Goal: Transaction & Acquisition: Obtain resource

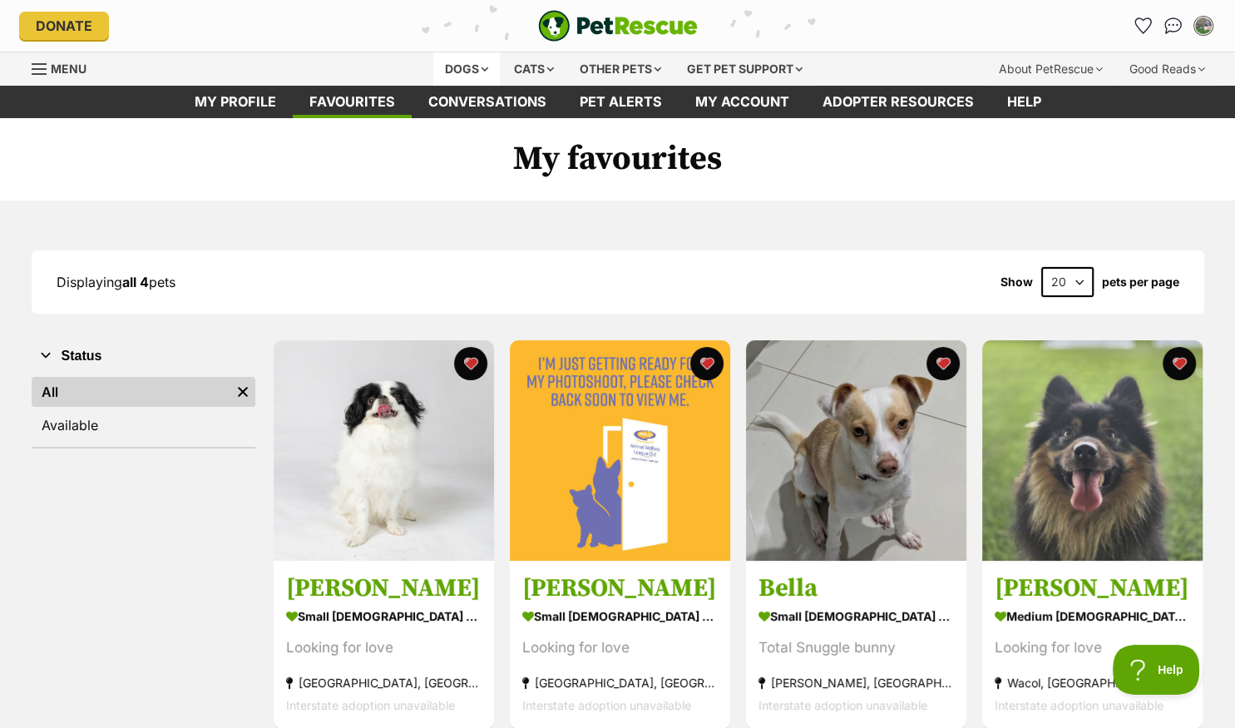
click at [463, 70] on div "Dogs" at bounding box center [466, 68] width 67 height 33
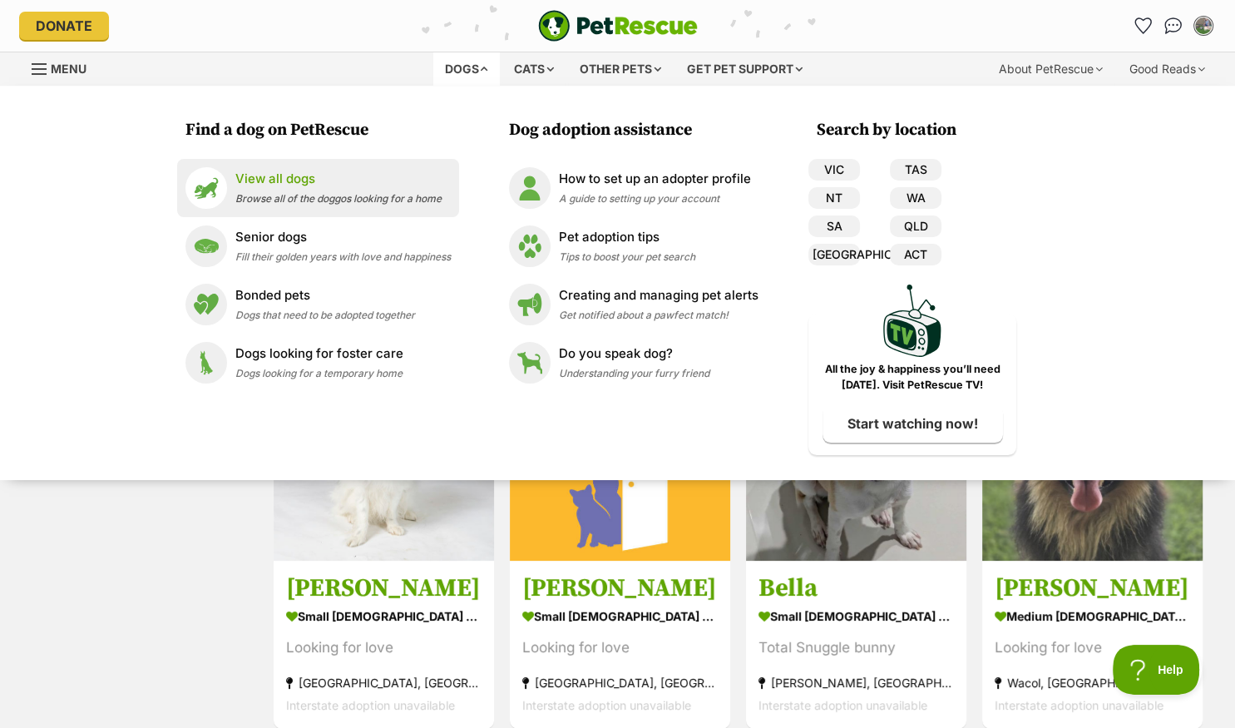
click at [261, 188] on p "View all dogs" at bounding box center [338, 179] width 206 height 19
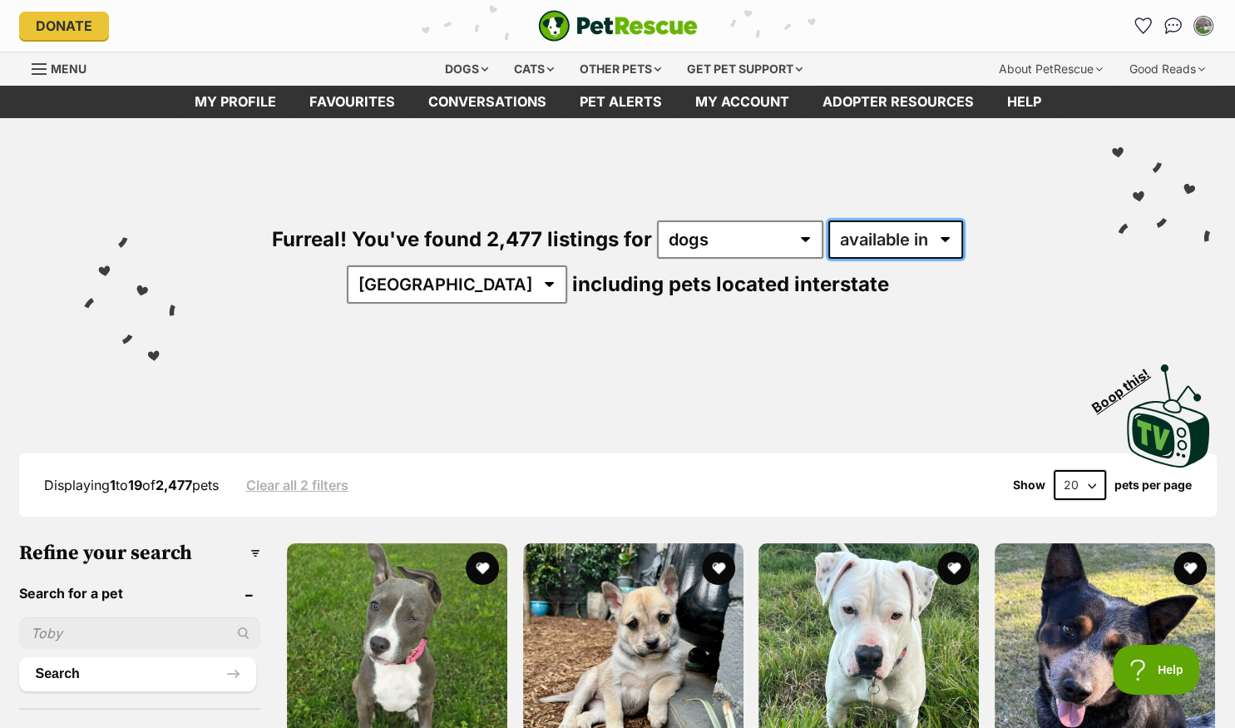
click at [828, 220] on select "available in located in" at bounding box center [895, 239] width 135 height 38
select select "disabled"
click option "located in" at bounding box center [0, 0] width 0 height 0
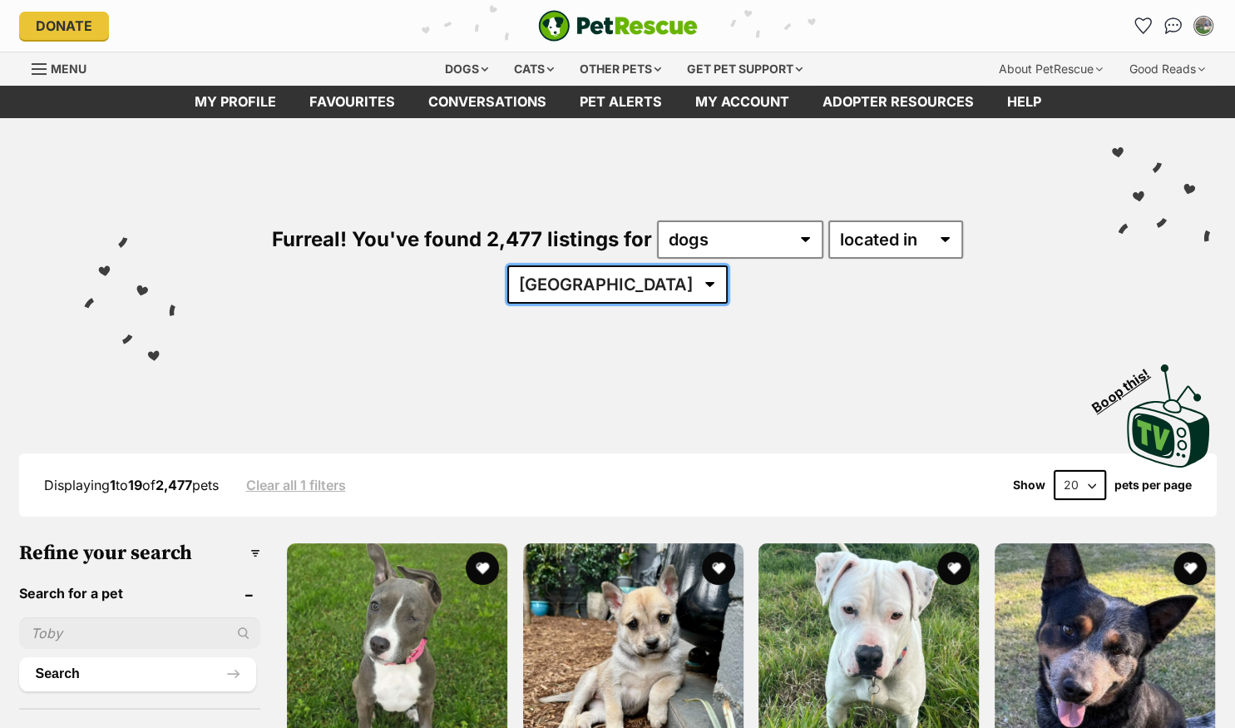
click at [507, 265] on select "[GEOGRAPHIC_DATA] [GEOGRAPHIC_DATA] [GEOGRAPHIC_DATA] [GEOGRAPHIC_DATA] [GEOGRA…" at bounding box center [617, 284] width 220 height 38
select select "QLD"
click option "QLD" at bounding box center [0, 0] width 0 height 0
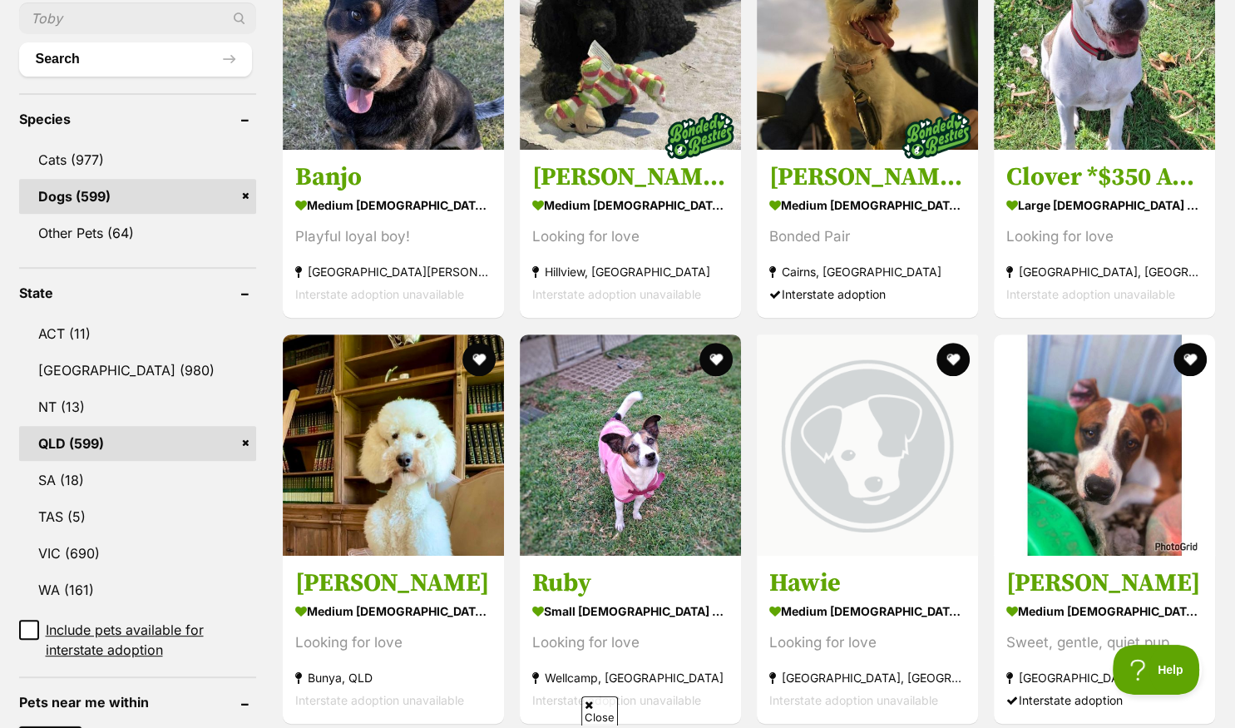
scroll to position [878, 0]
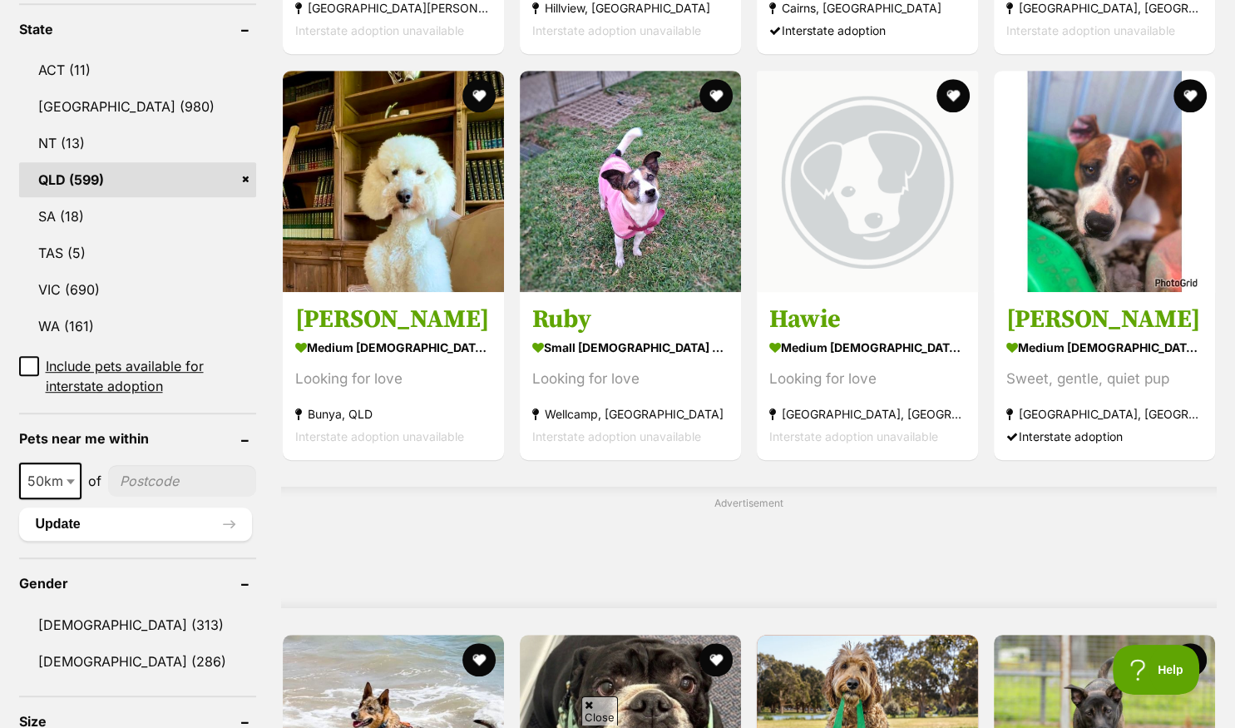
click at [165, 465] on input"] "postcode" at bounding box center [182, 481] width 148 height 32
type input"] "4073"
click at [119, 507] on button "Update" at bounding box center [135, 523] width 233 height 33
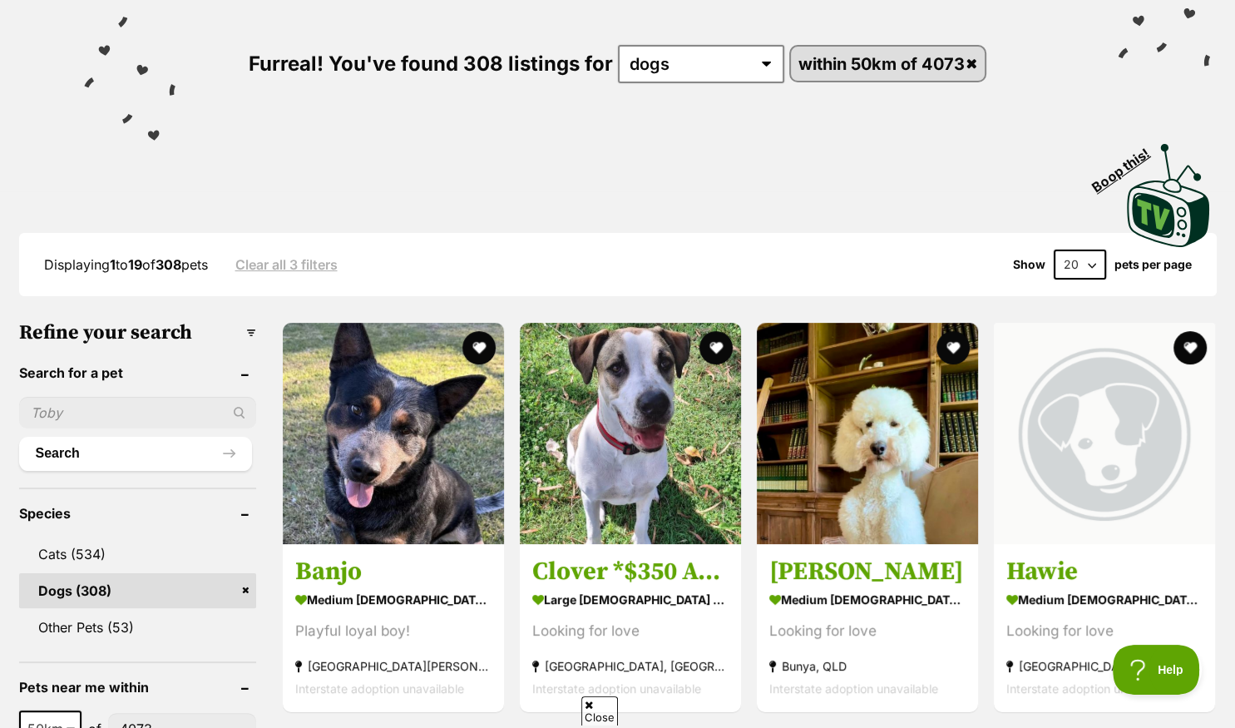
click at [80, 418] on input "text" at bounding box center [137, 413] width 237 height 32
type input "stella"
click at [110, 457] on button "Search" at bounding box center [135, 453] width 233 height 33
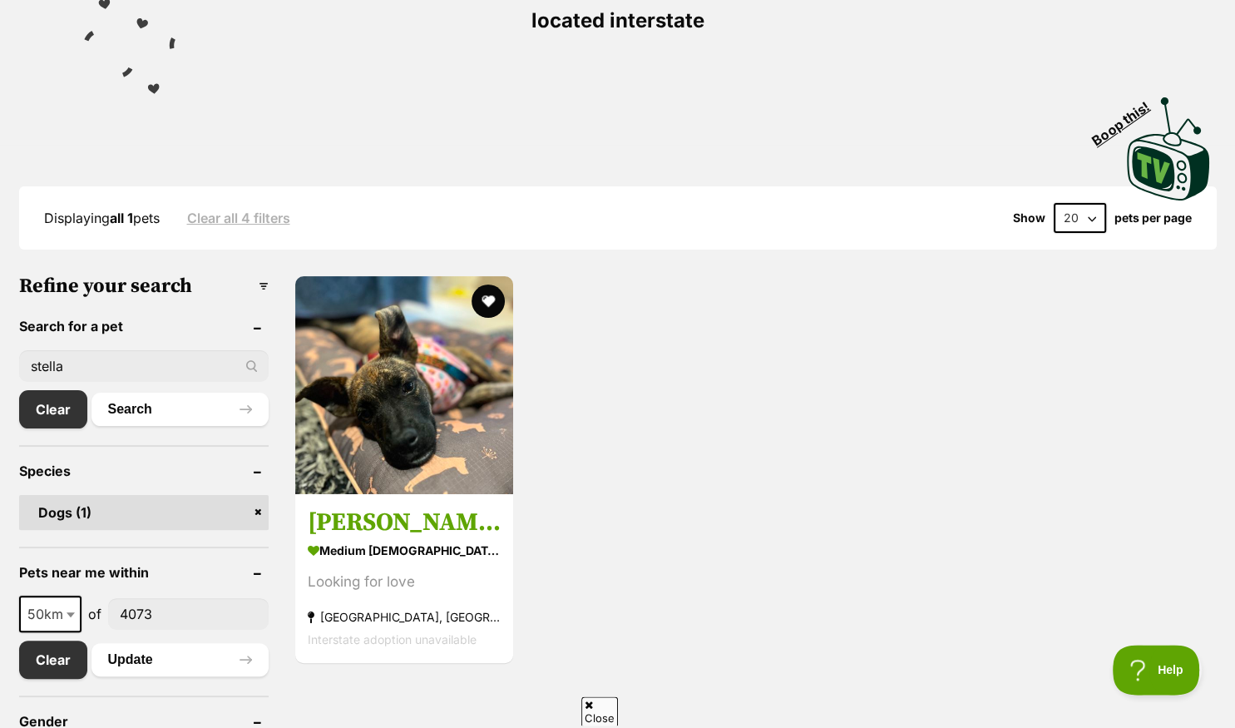
scroll to position [351, 0]
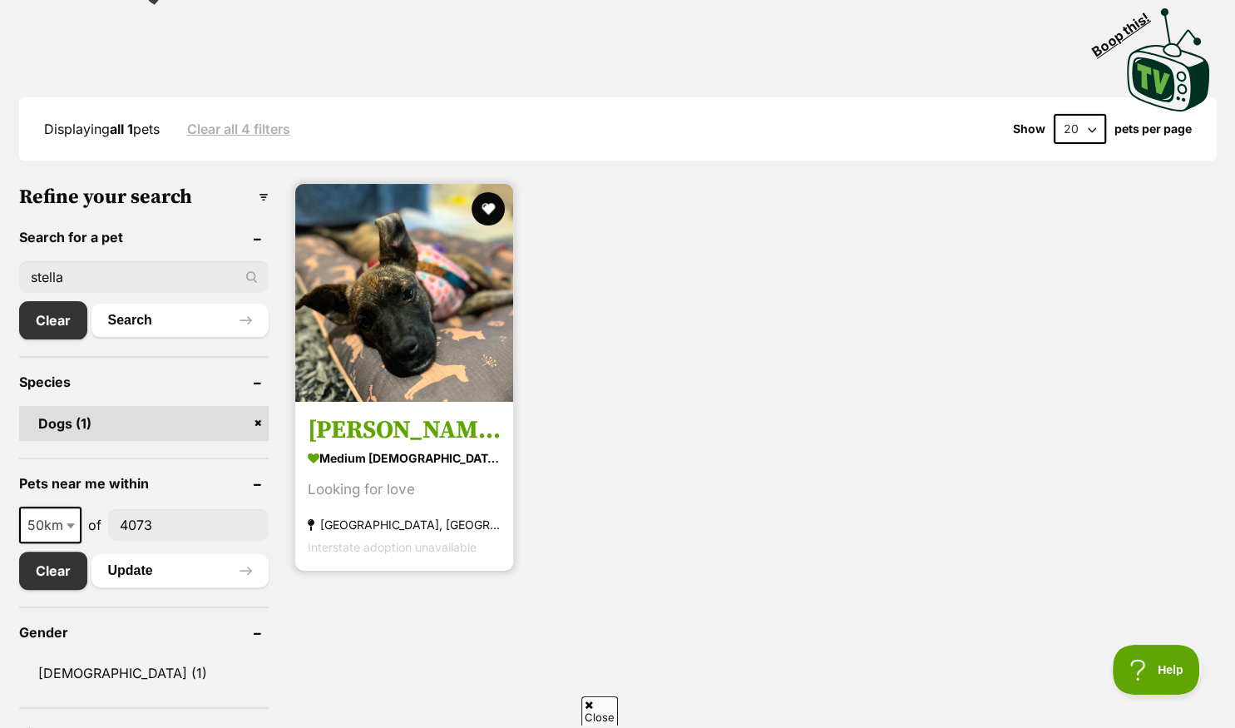
click at [421, 321] on img at bounding box center [404, 293] width 218 height 218
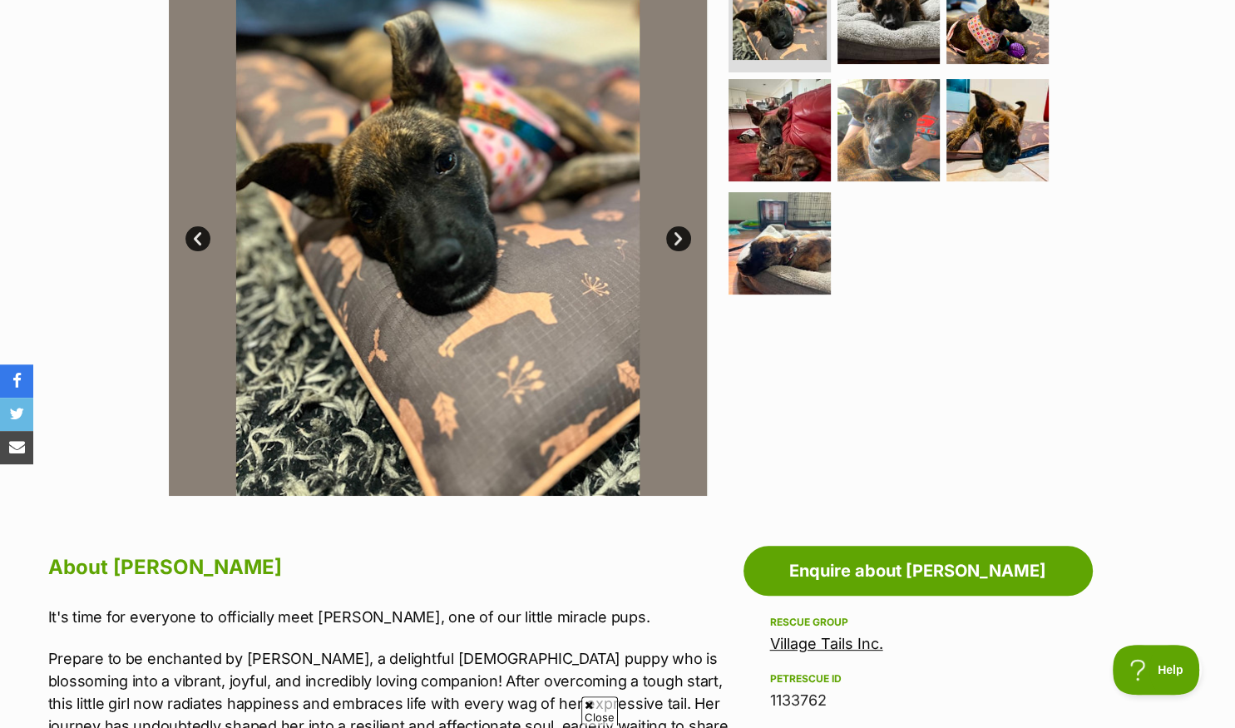
scroll to position [175, 0]
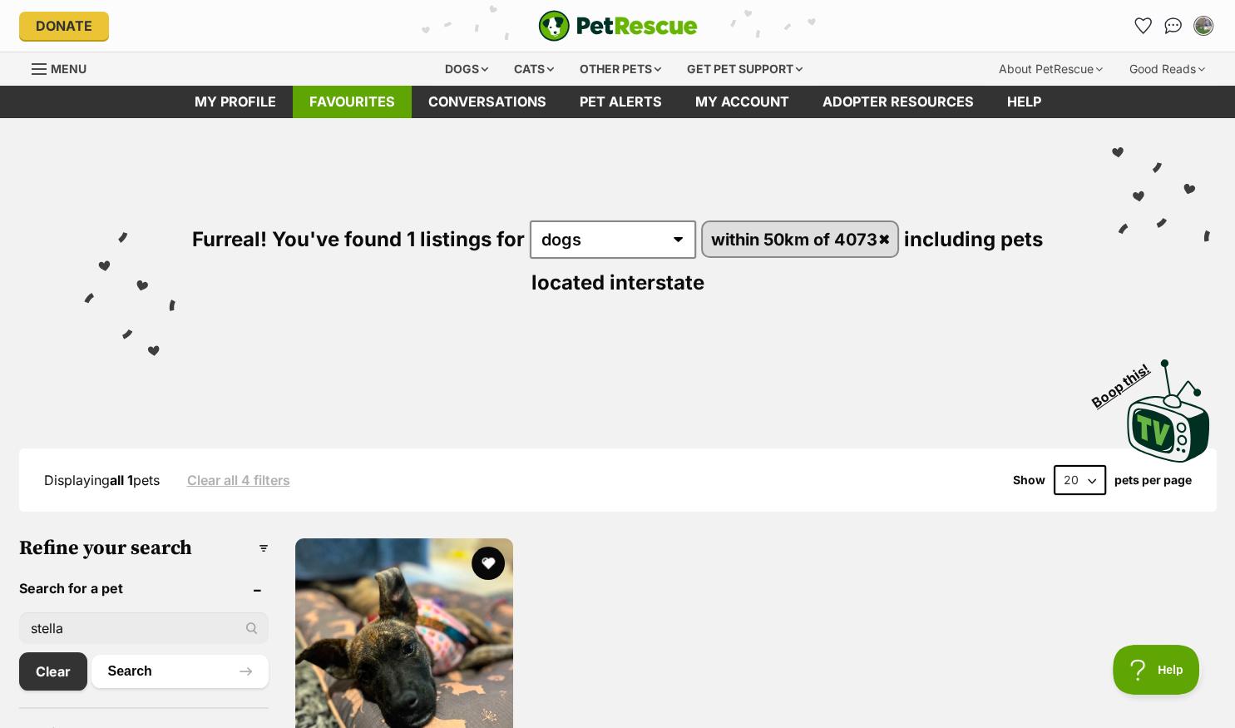
click at [349, 101] on link "Favourites" at bounding box center [352, 102] width 119 height 32
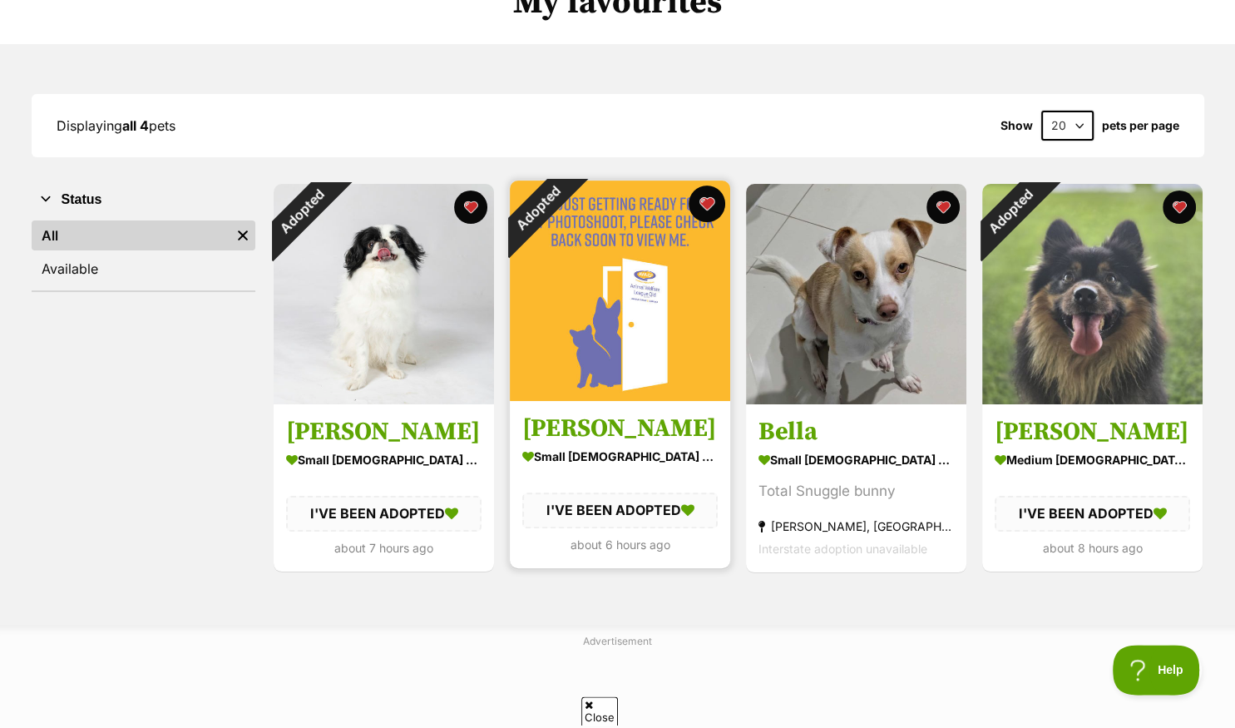
scroll to position [175, 0]
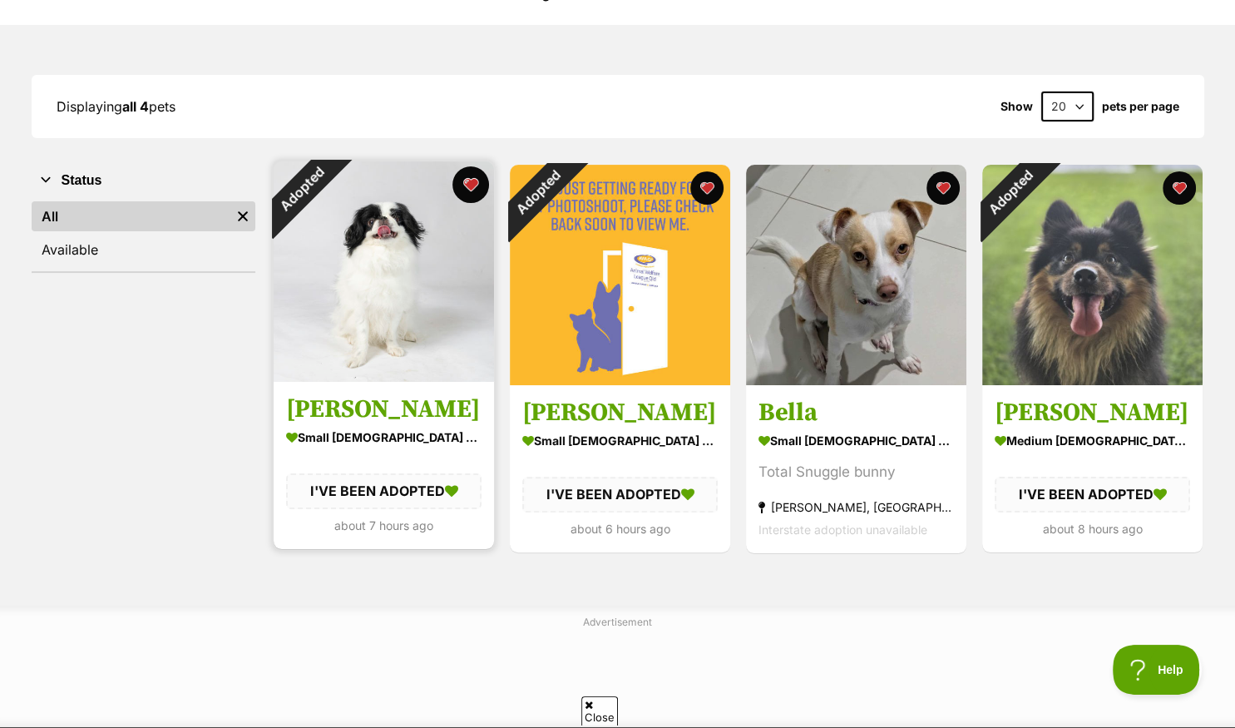
click at [468, 185] on button "favourite" at bounding box center [470, 184] width 37 height 37
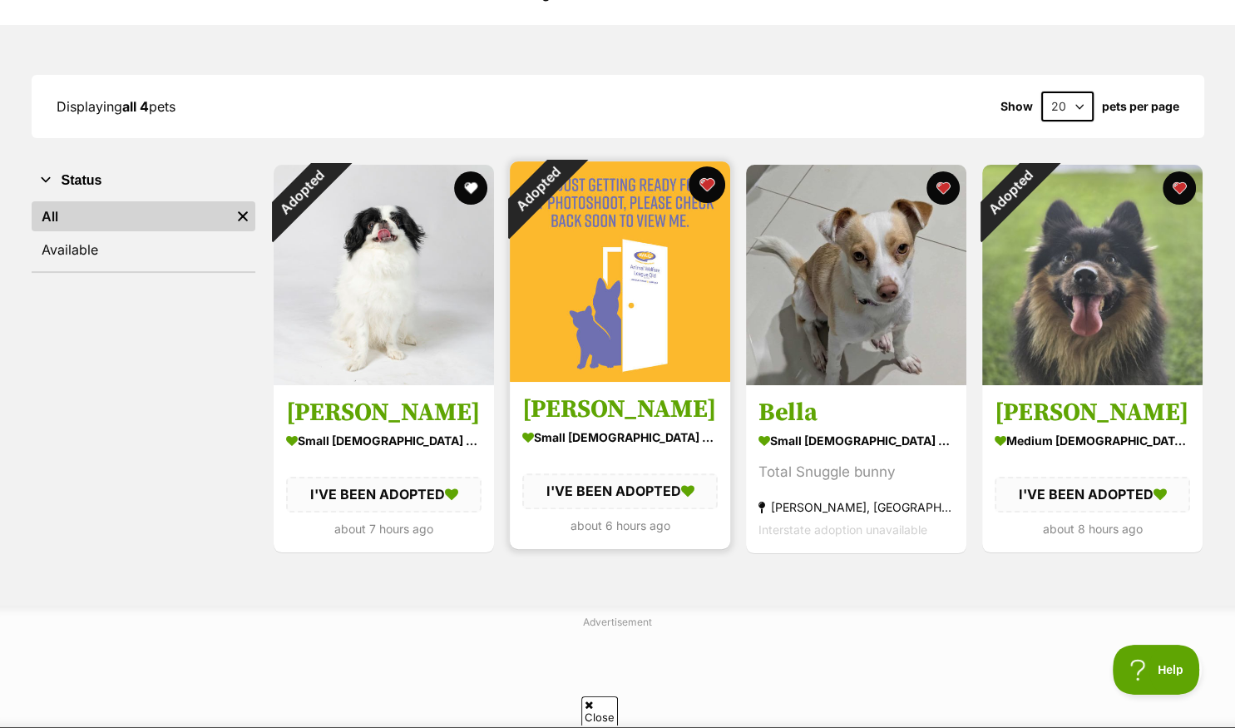
click at [708, 183] on button "favourite" at bounding box center [707, 184] width 37 height 37
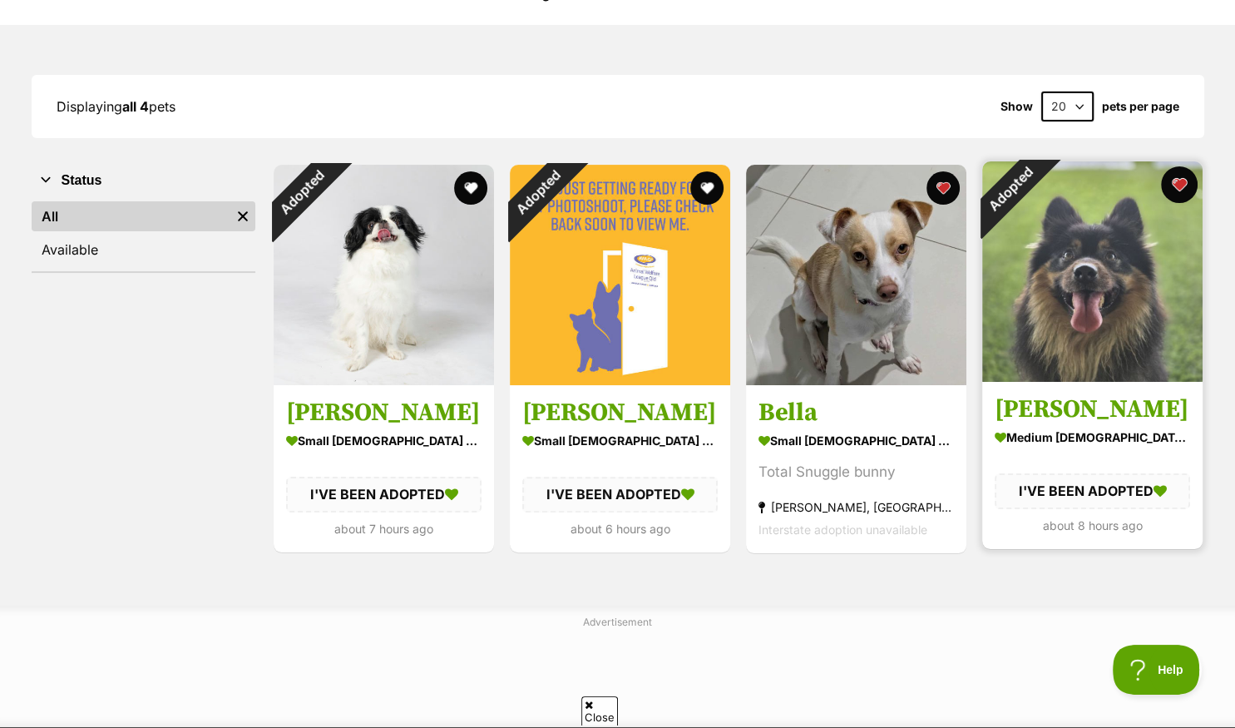
click at [1179, 184] on button "favourite" at bounding box center [1179, 184] width 37 height 37
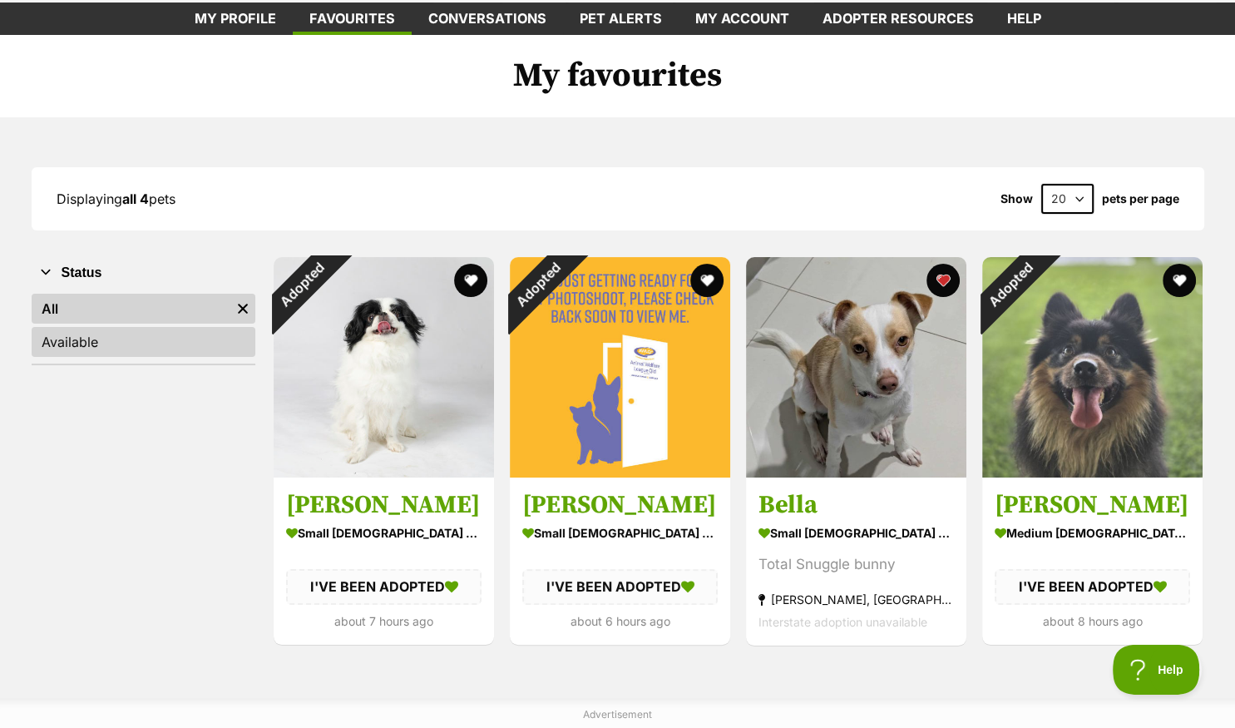
scroll to position [0, 0]
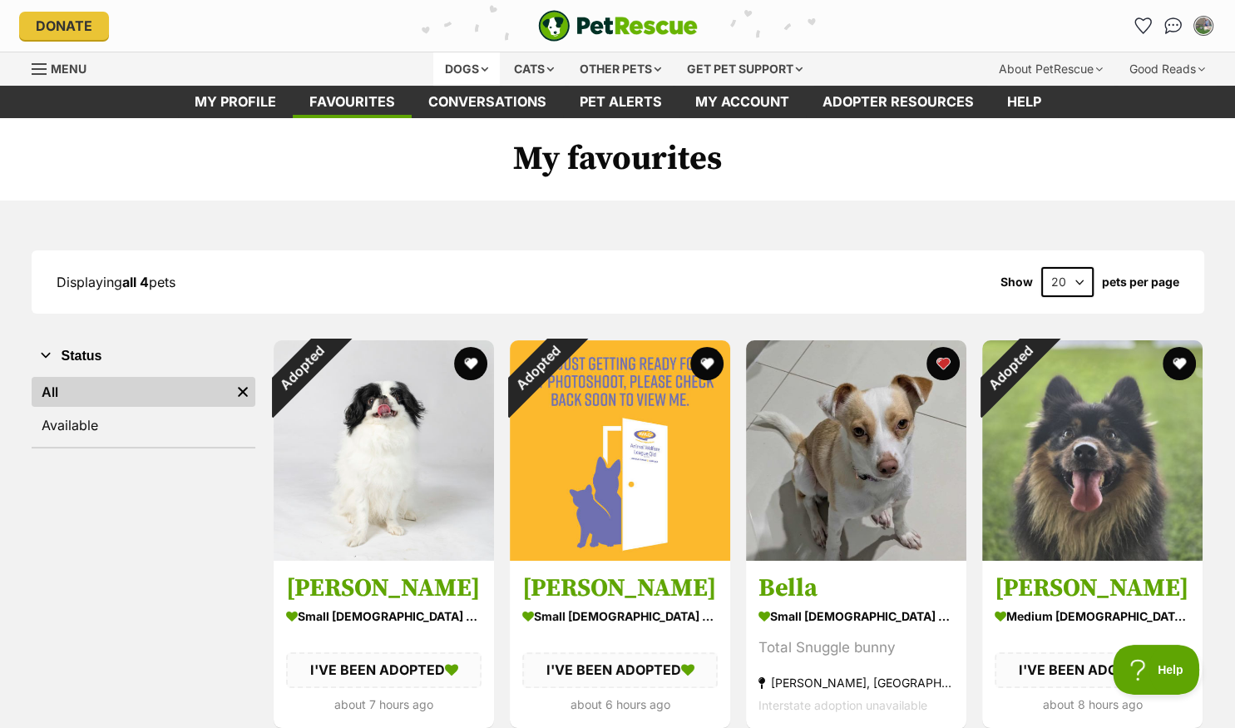
click at [454, 66] on div "Dogs" at bounding box center [466, 68] width 67 height 33
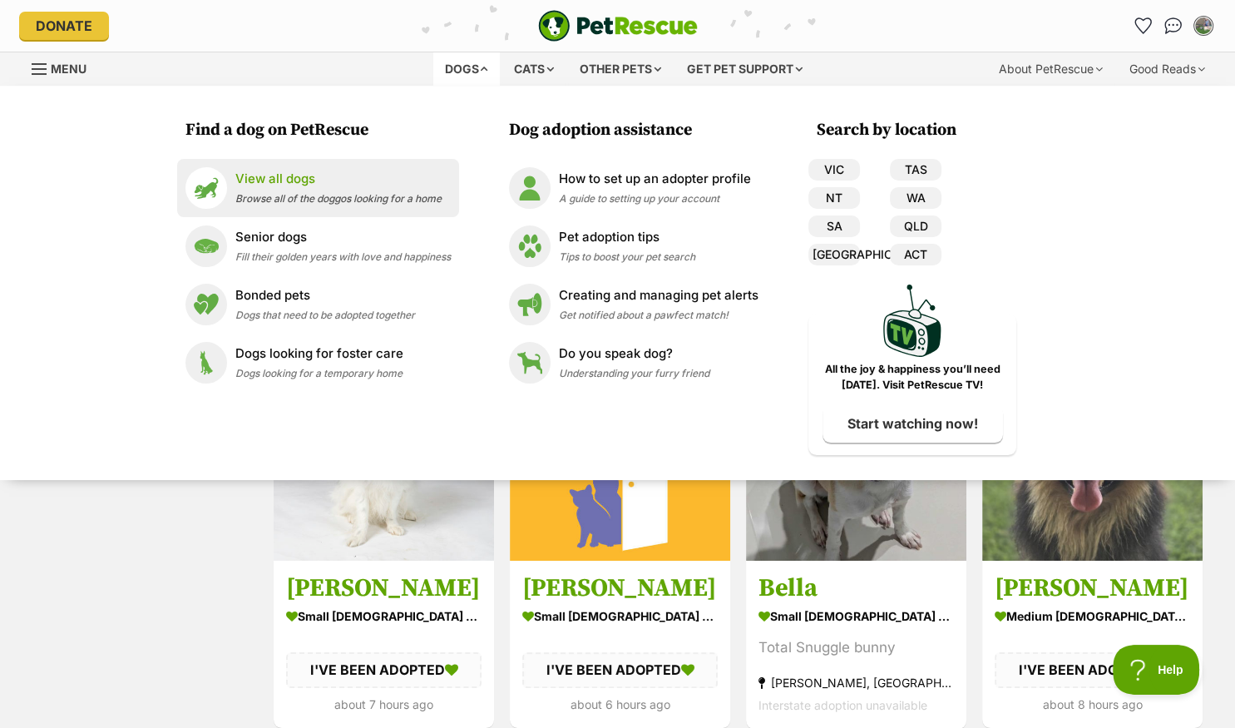
click at [277, 185] on p "View all dogs" at bounding box center [338, 179] width 206 height 19
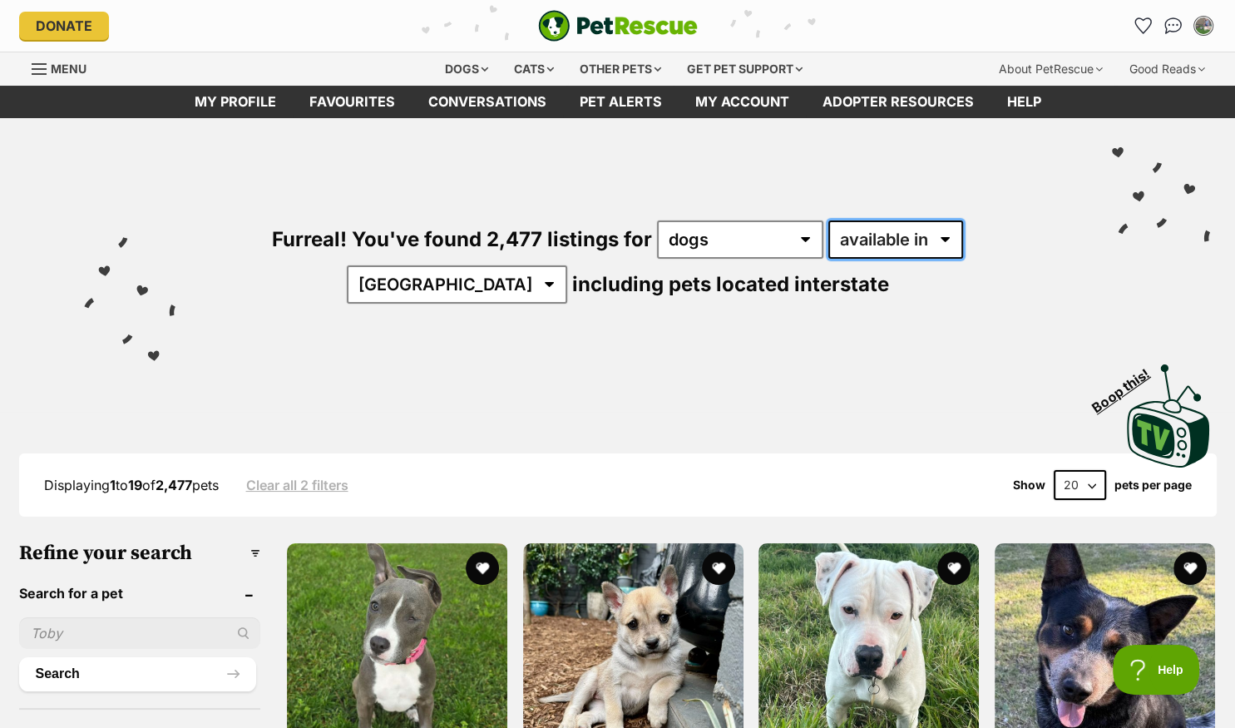
click at [828, 220] on select "available in located in" at bounding box center [895, 239] width 135 height 38
select select "disabled"
click option "located in" at bounding box center [0, 0] width 0 height 0
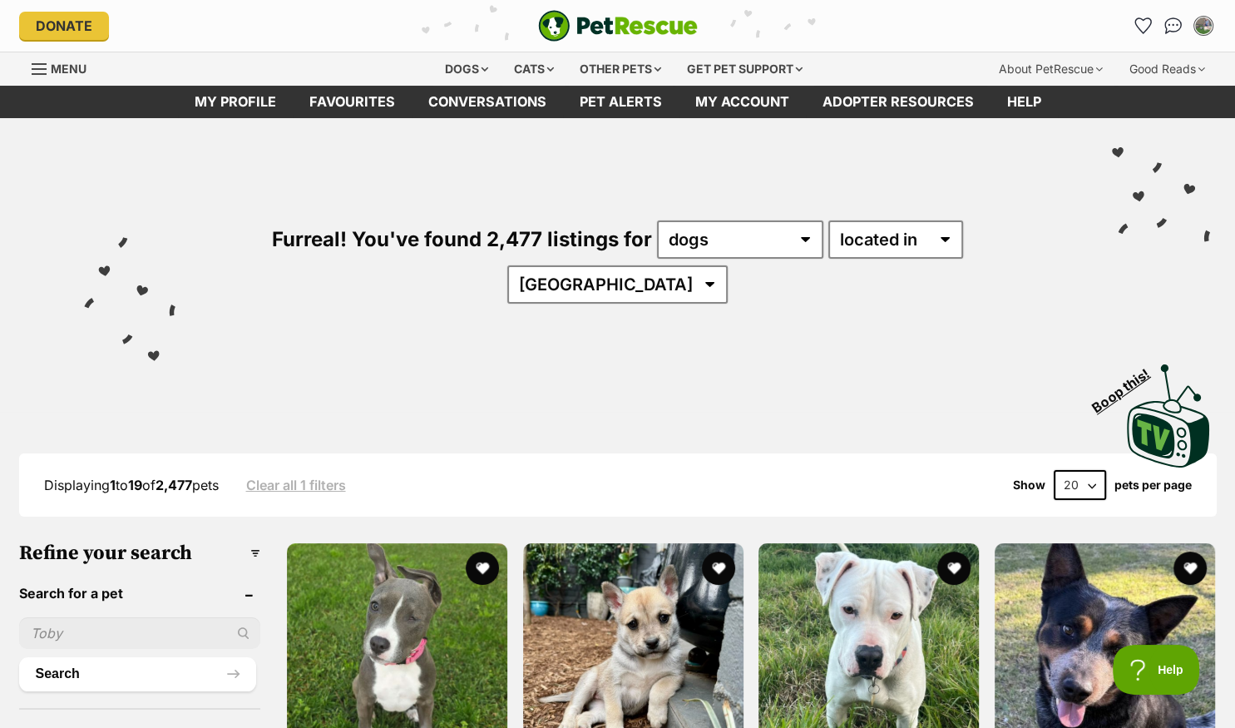
select select "QLD"
click option "QLD" at bounding box center [0, 0] width 0 height 0
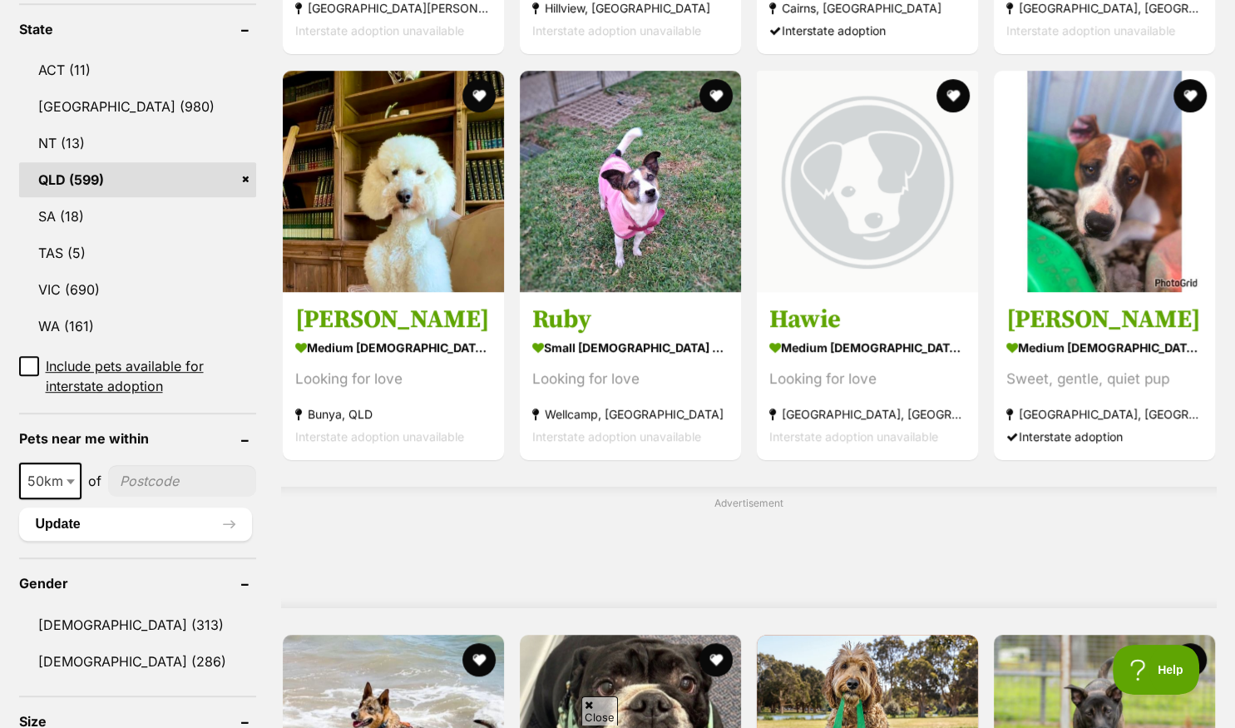
click at [162, 465] on input"] "postcode" at bounding box center [182, 481] width 148 height 32
type input"] "4073"
click at [144, 507] on button "Update" at bounding box center [135, 523] width 233 height 33
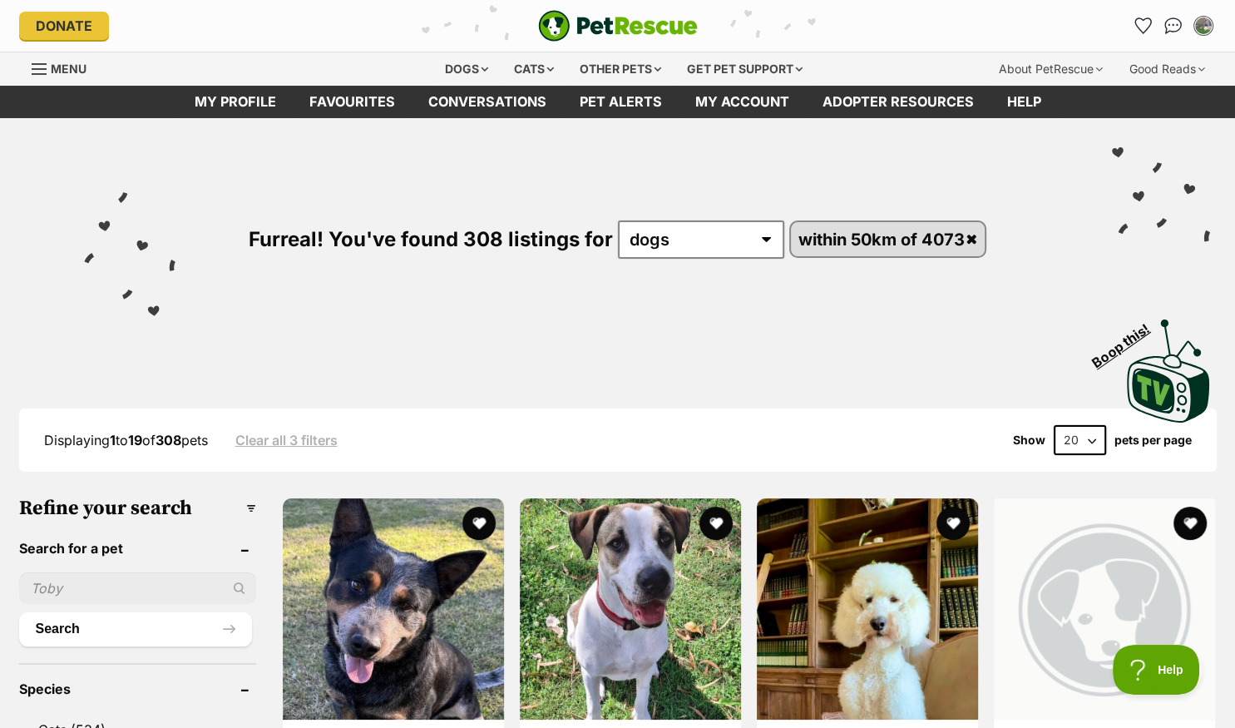
click at [1054, 425] on select "20 40 60" at bounding box center [1080, 440] width 52 height 30
select select "60"
click option "60" at bounding box center [0, 0] width 0 height 0
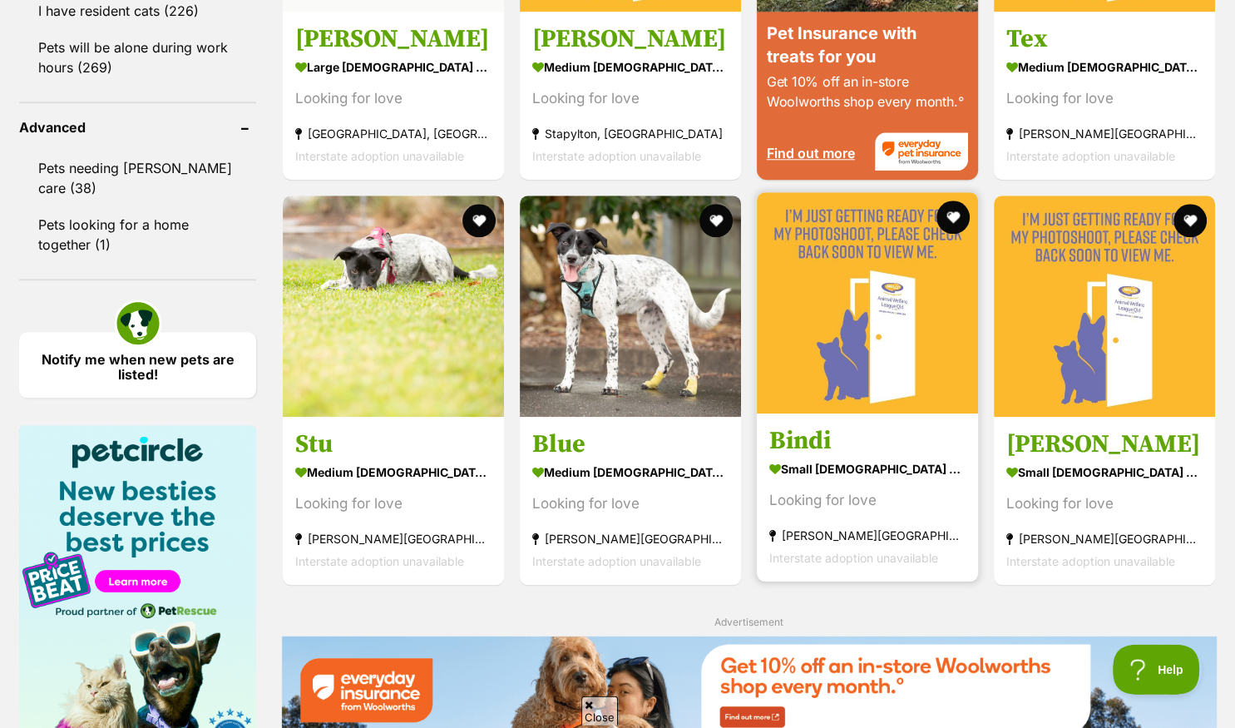
scroll to position [1668, 0]
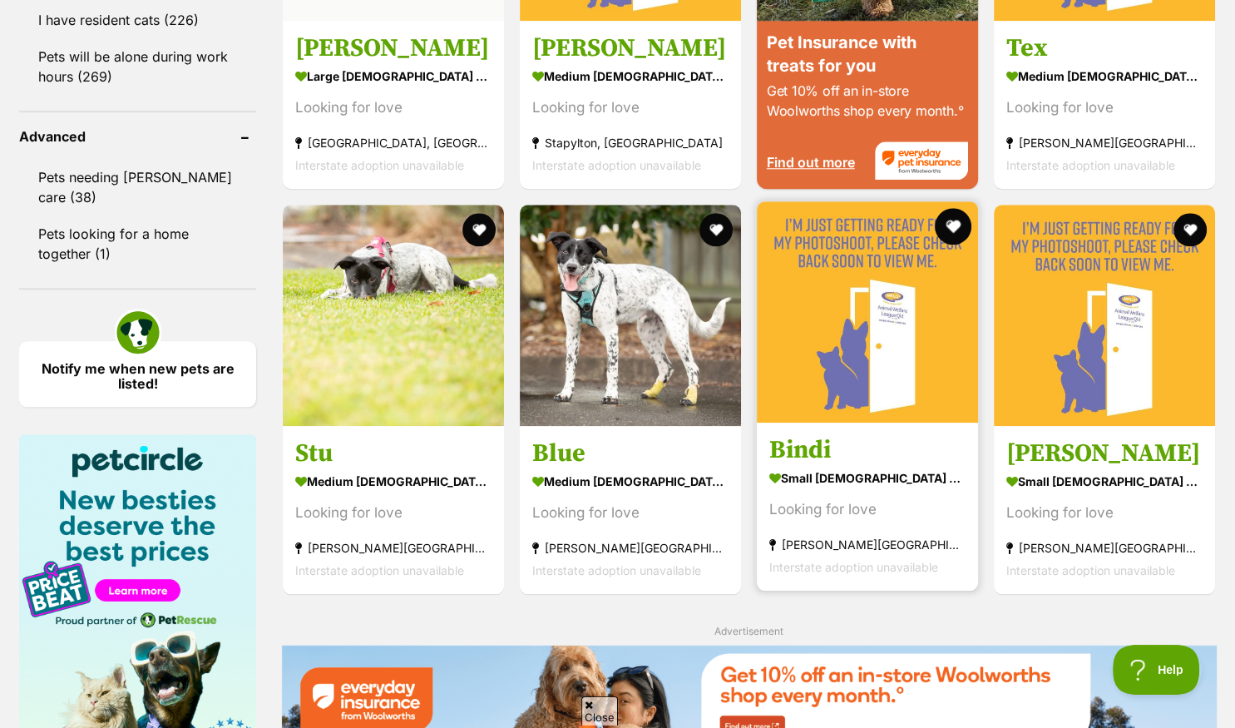
click at [948, 228] on button "favourite" at bounding box center [953, 226] width 37 height 37
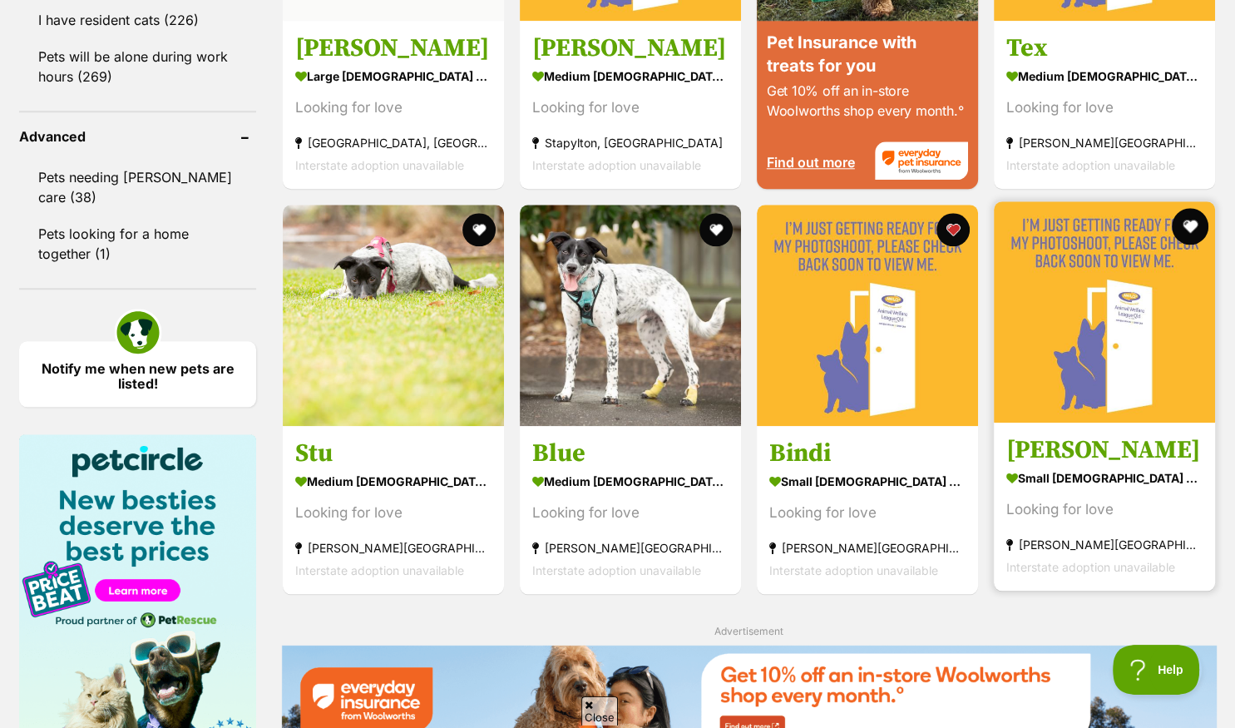
click at [1193, 225] on button "favourite" at bounding box center [1190, 226] width 37 height 37
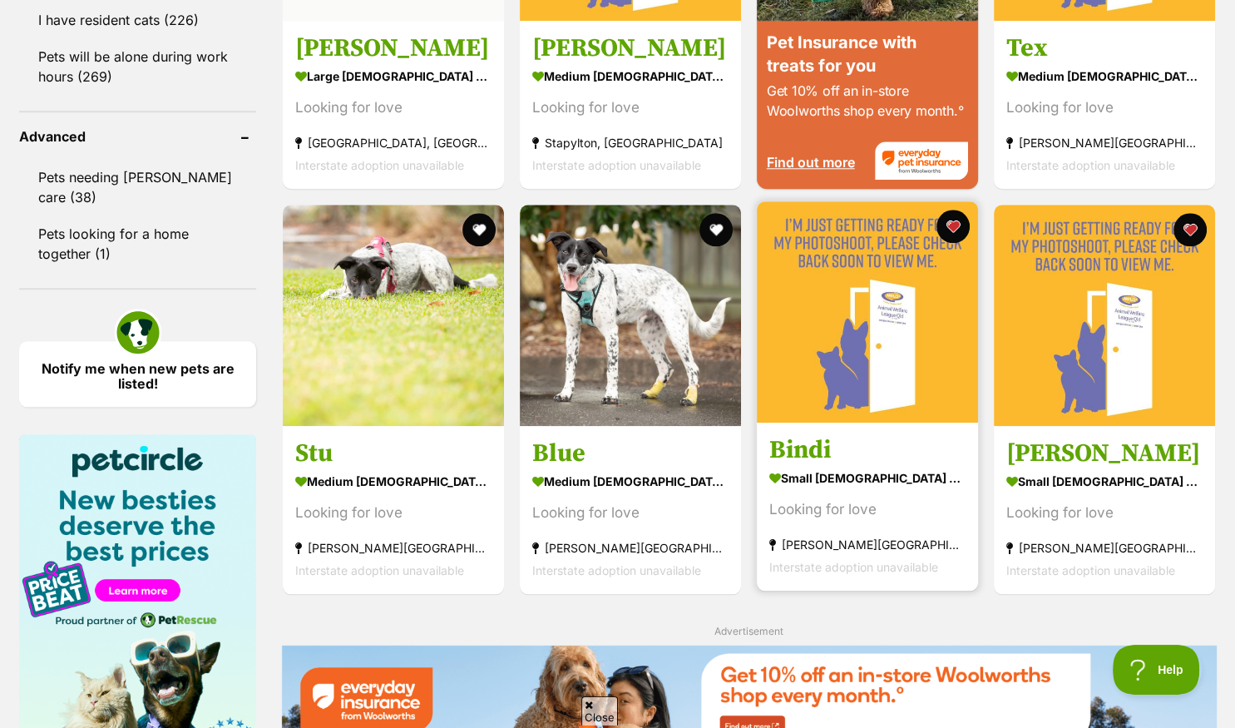
click at [801, 413] on img at bounding box center [867, 311] width 221 height 221
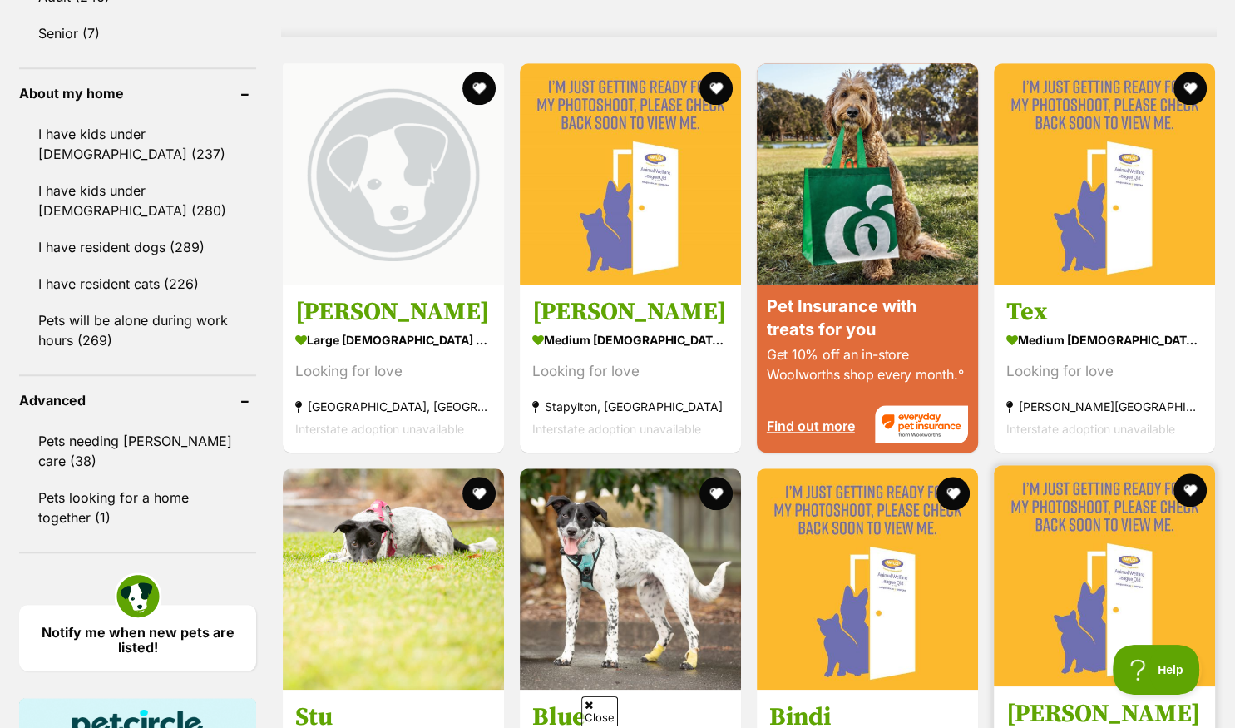
click at [1042, 564] on img at bounding box center [1104, 575] width 221 height 221
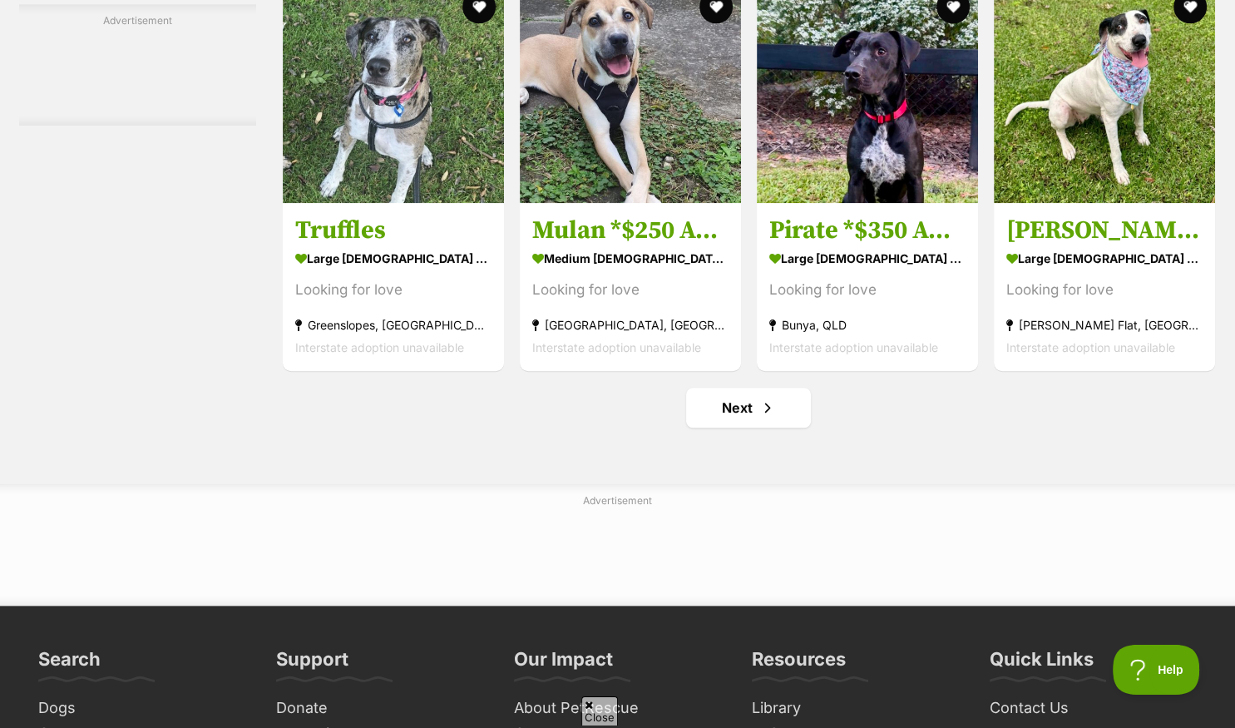
scroll to position [7641, 0]
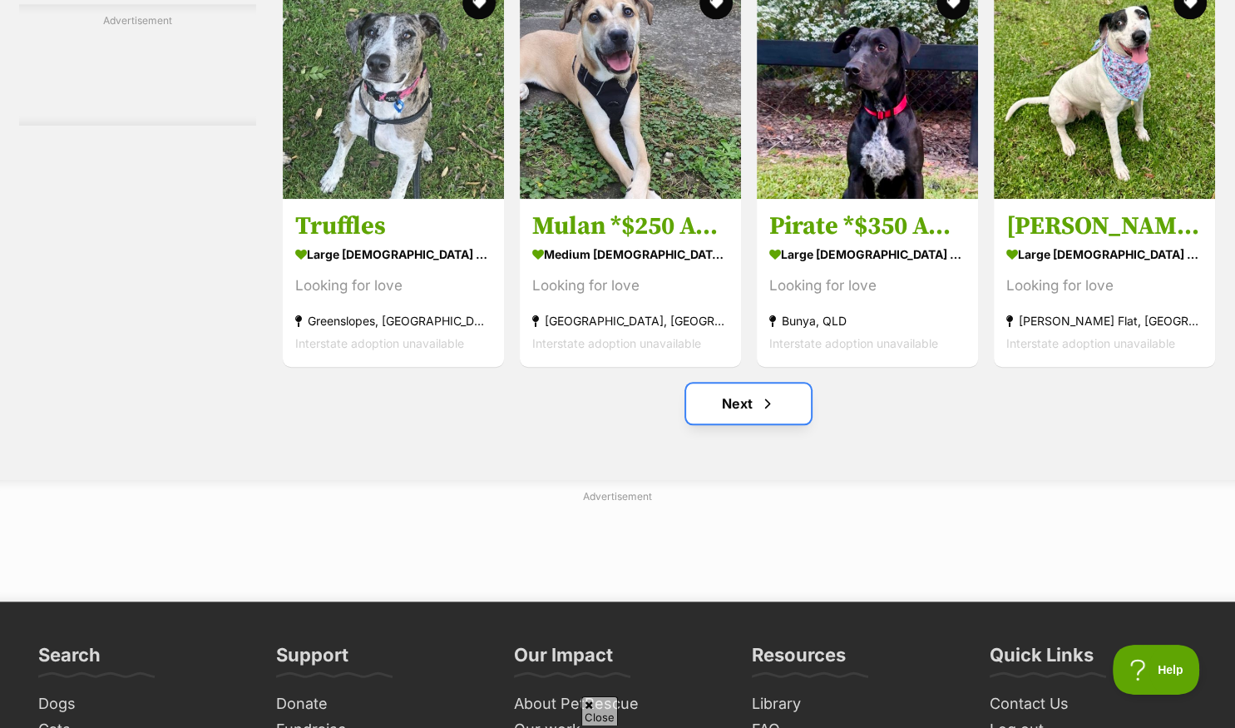
click at [723, 408] on link "Next" at bounding box center [748, 403] width 125 height 40
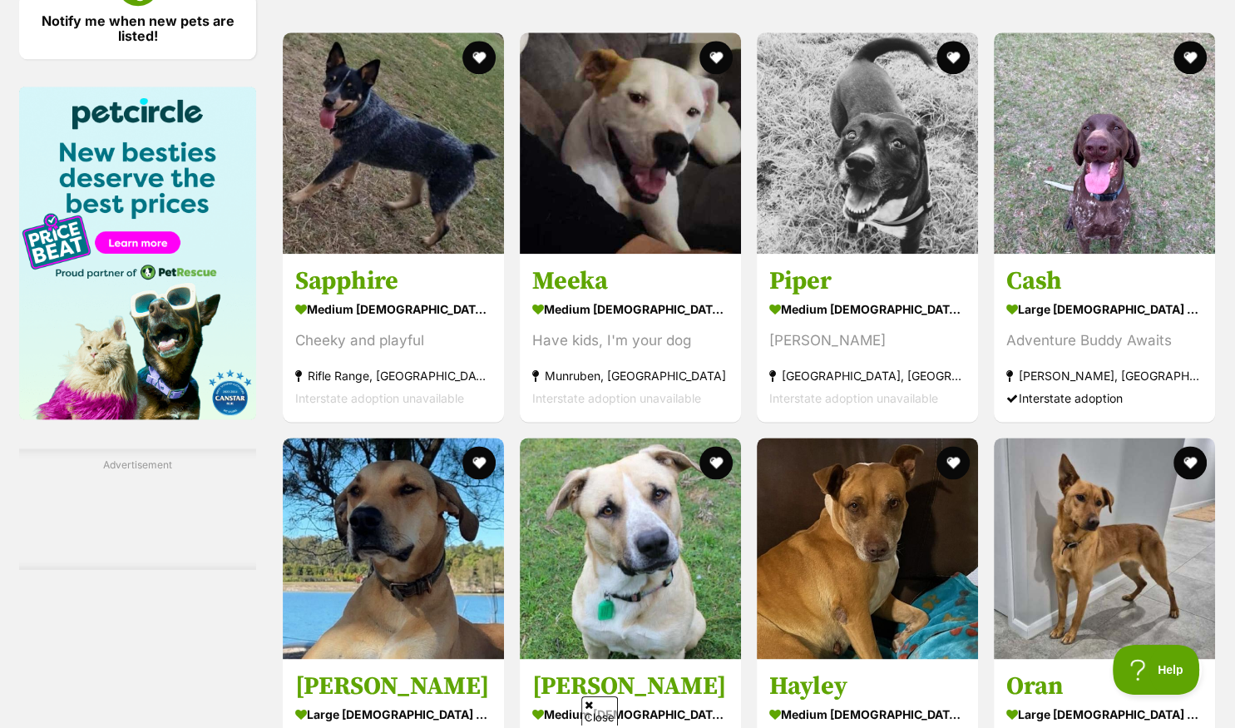
scroll to position [2019, 0]
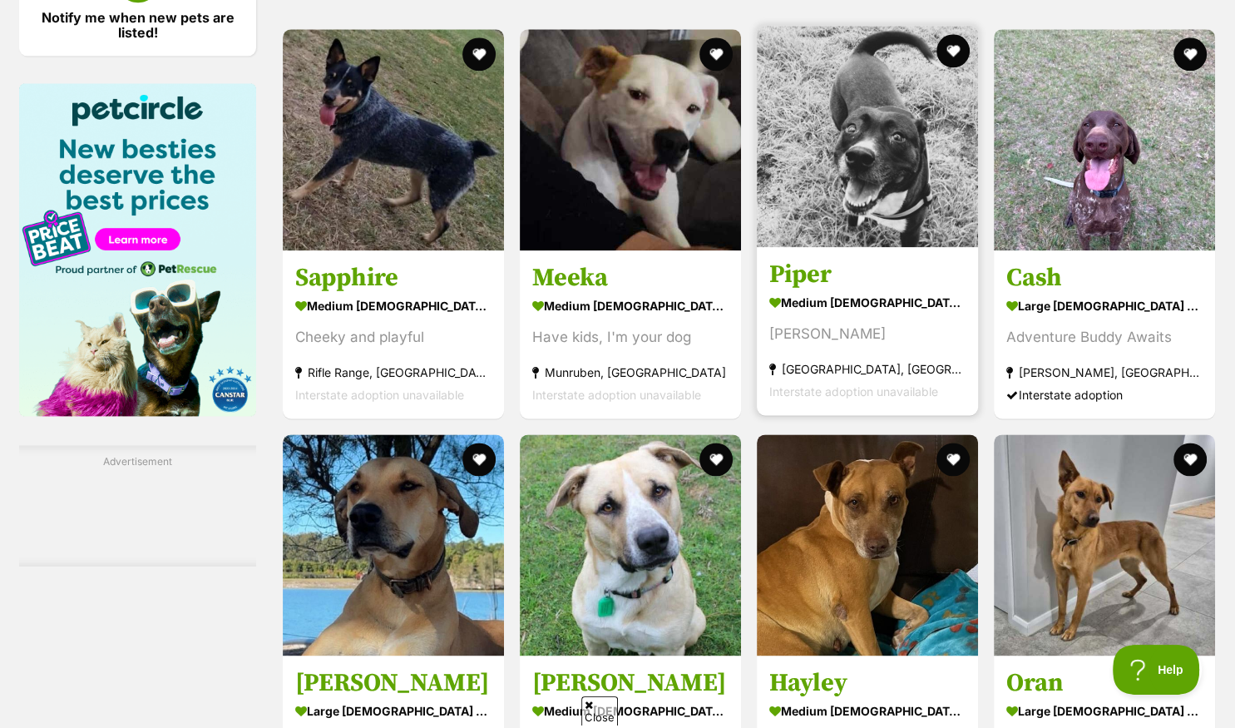
click at [809, 195] on img at bounding box center [867, 136] width 221 height 221
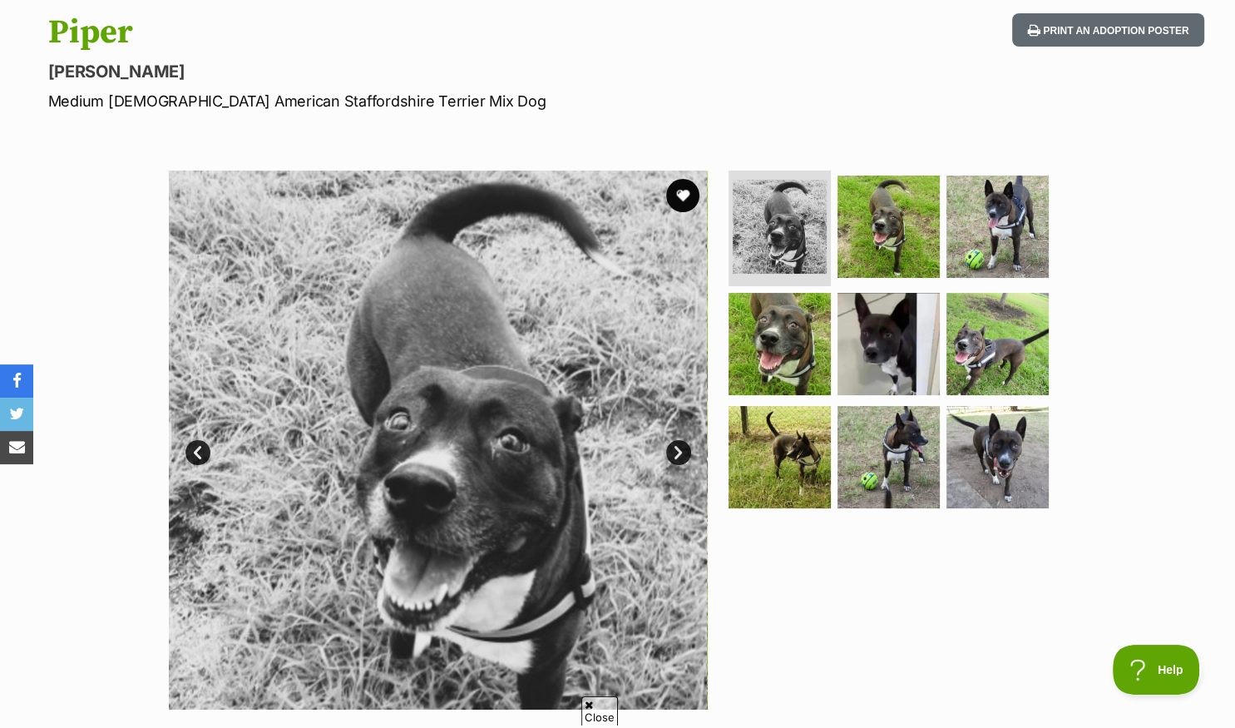
click at [679, 449] on link "Next" at bounding box center [678, 452] width 25 height 25
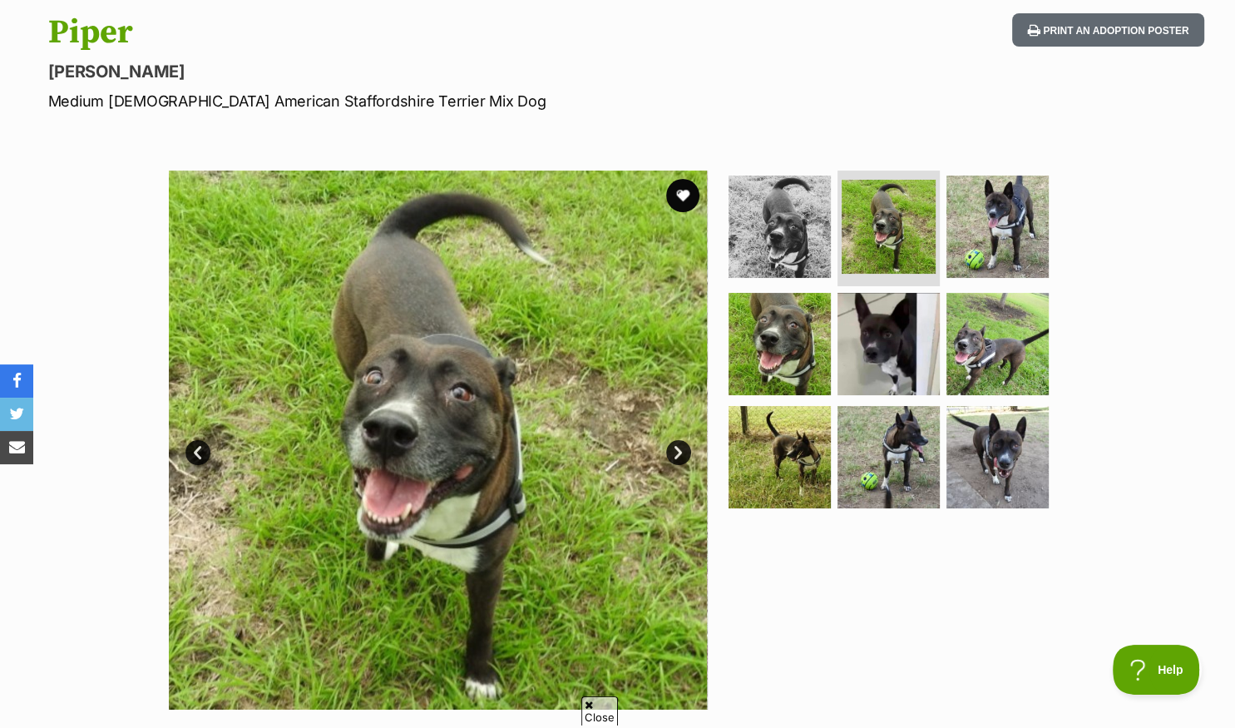
click at [679, 449] on link "Next" at bounding box center [678, 452] width 25 height 25
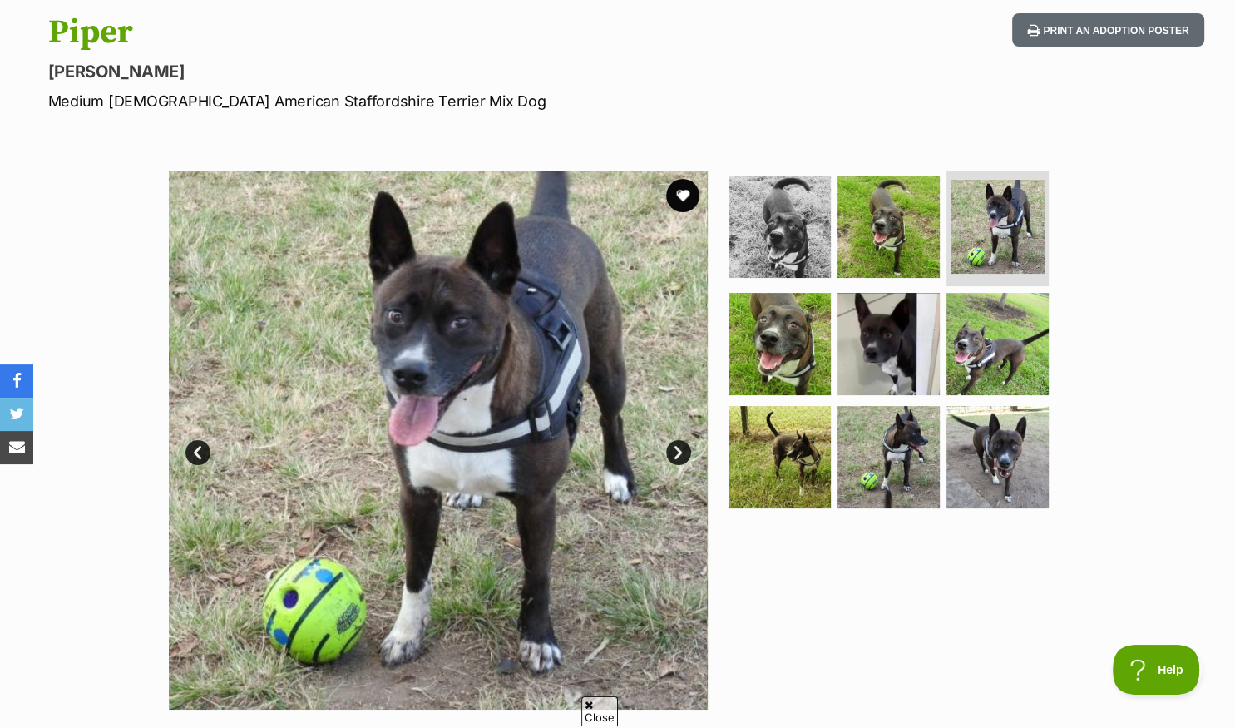
click at [679, 449] on link "Next" at bounding box center [678, 452] width 25 height 25
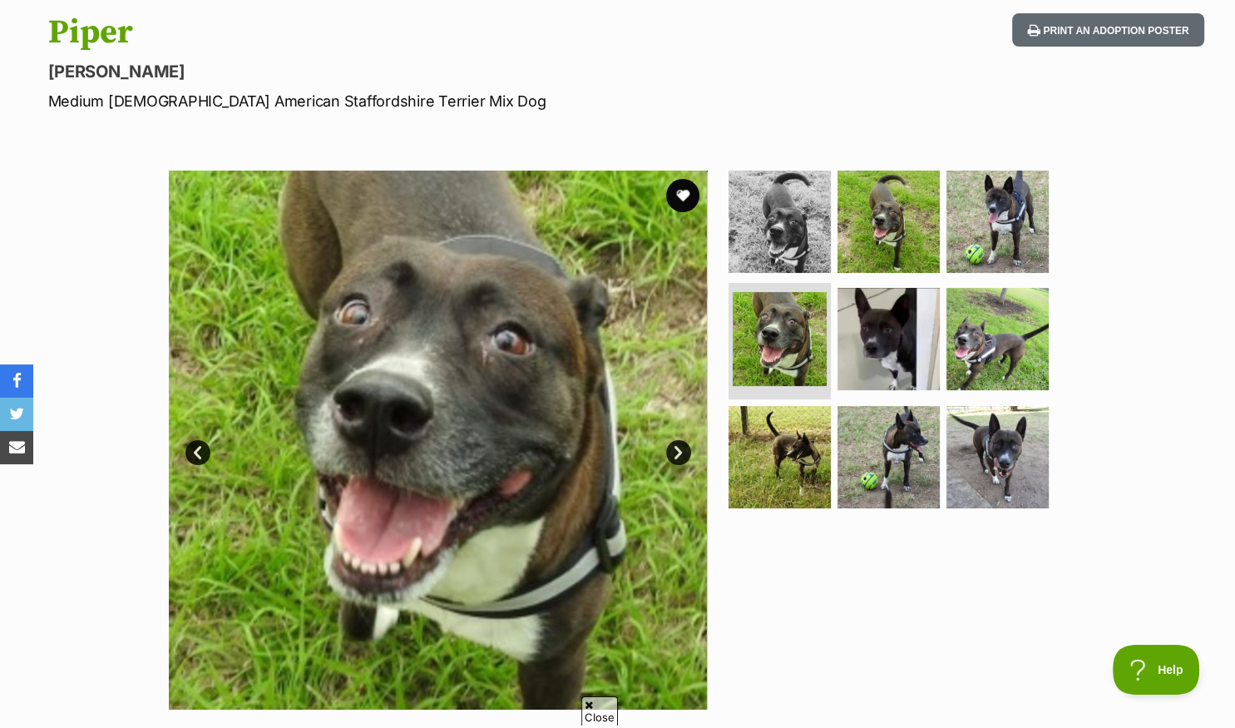
click at [679, 449] on link "Next" at bounding box center [678, 452] width 25 height 25
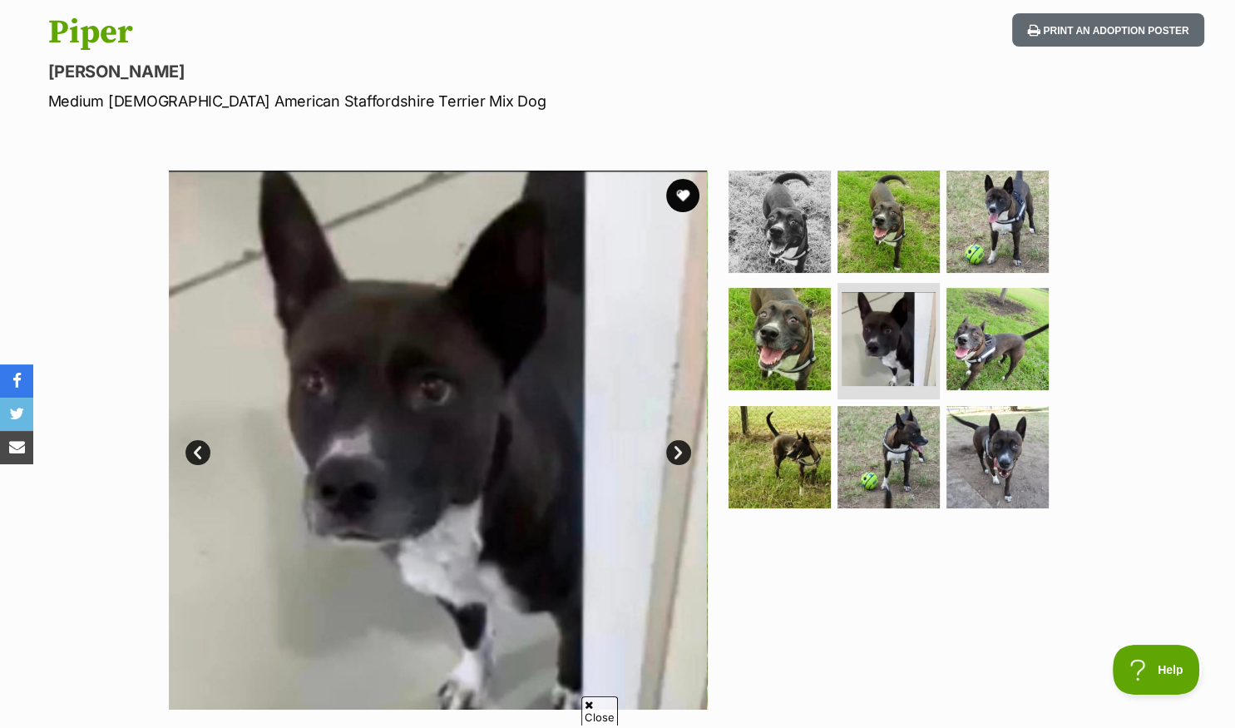
click at [679, 449] on link "Next" at bounding box center [678, 452] width 25 height 25
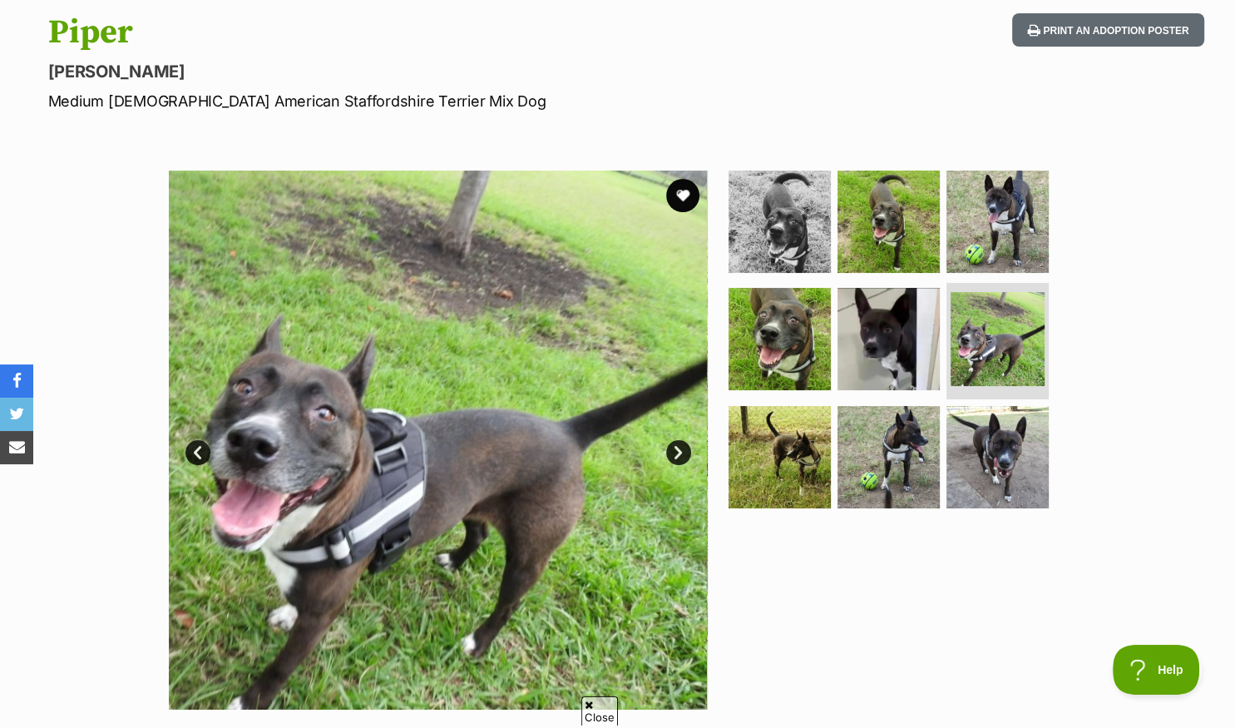
click at [679, 449] on link "Next" at bounding box center [678, 452] width 25 height 25
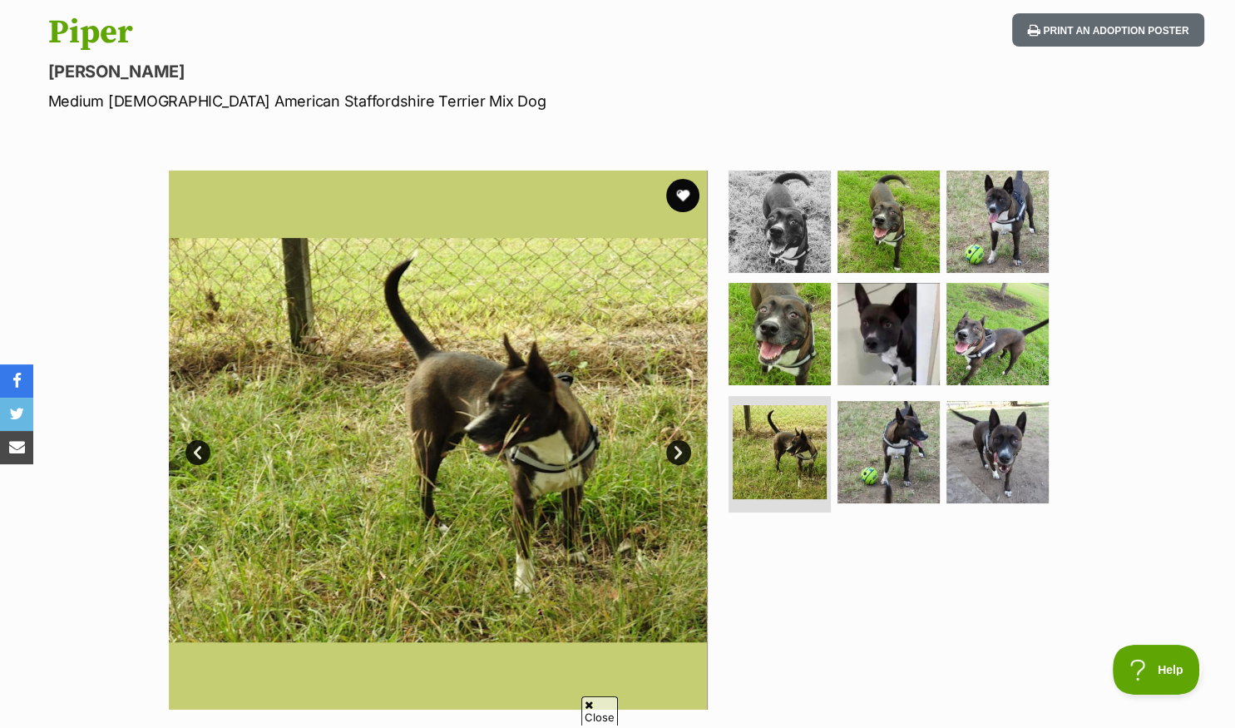
click at [679, 449] on link "Next" at bounding box center [678, 452] width 25 height 25
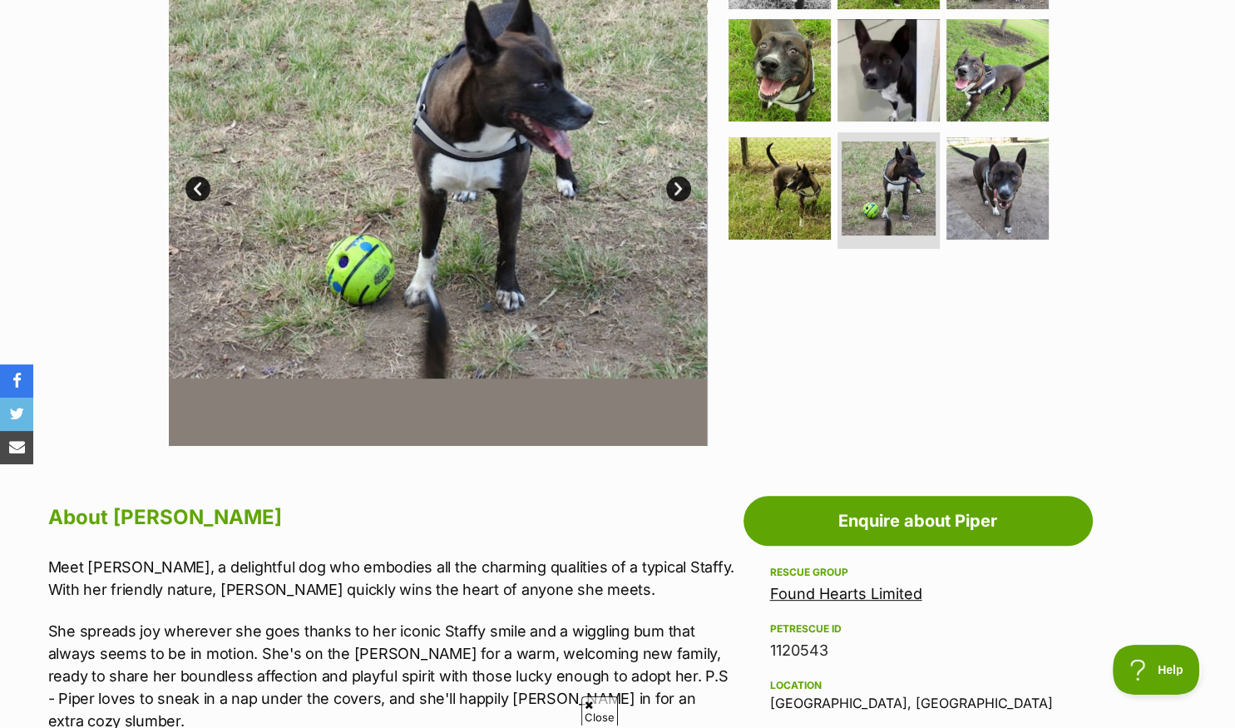
scroll to position [175, 0]
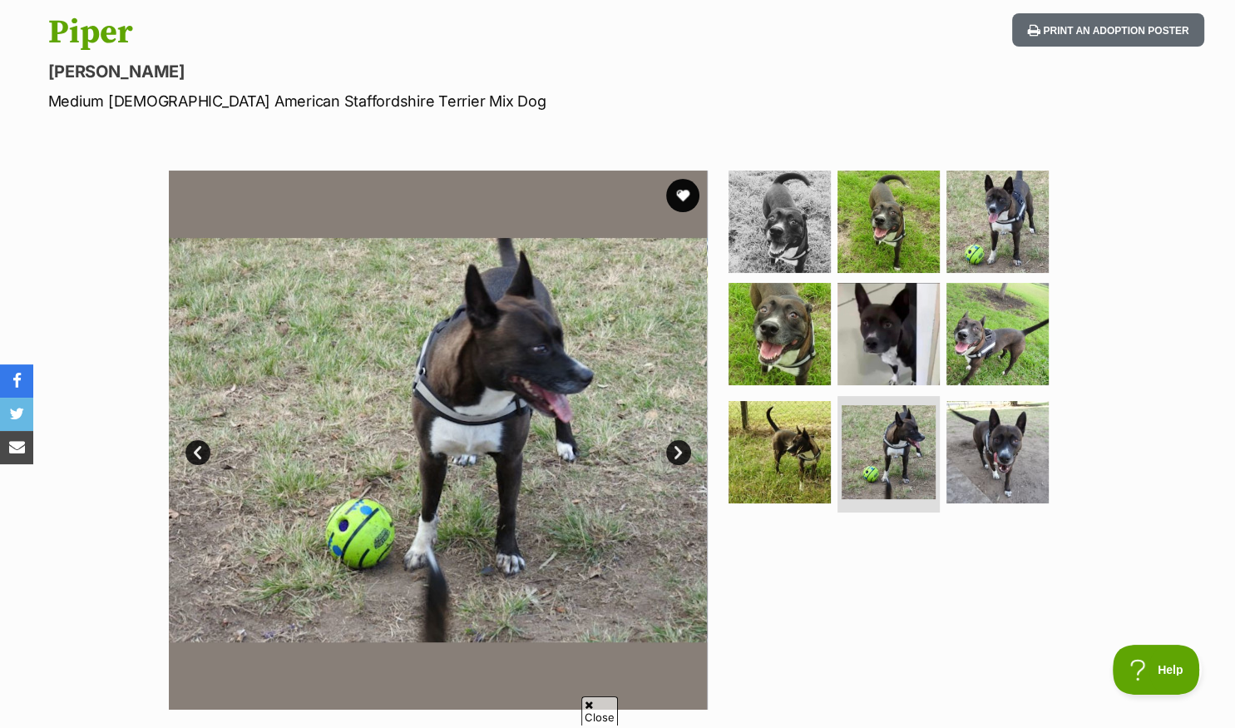
click at [677, 451] on link "Next" at bounding box center [678, 452] width 25 height 25
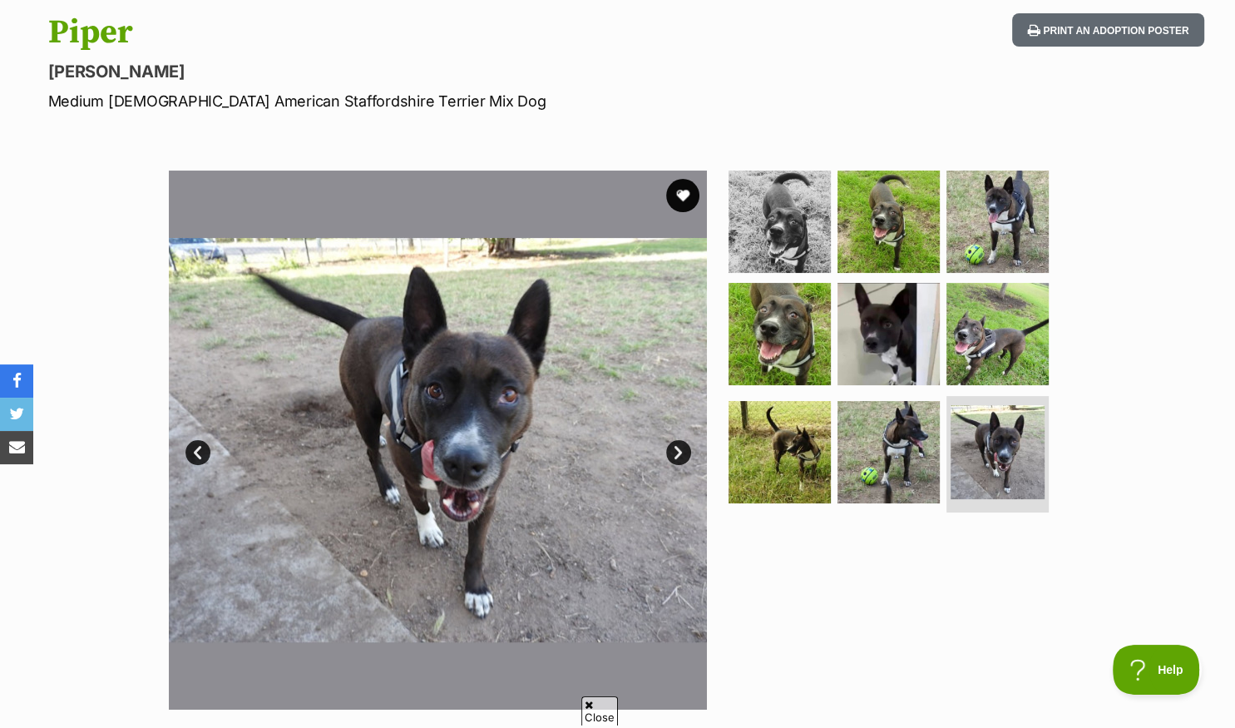
click at [677, 451] on link "Next" at bounding box center [678, 452] width 25 height 25
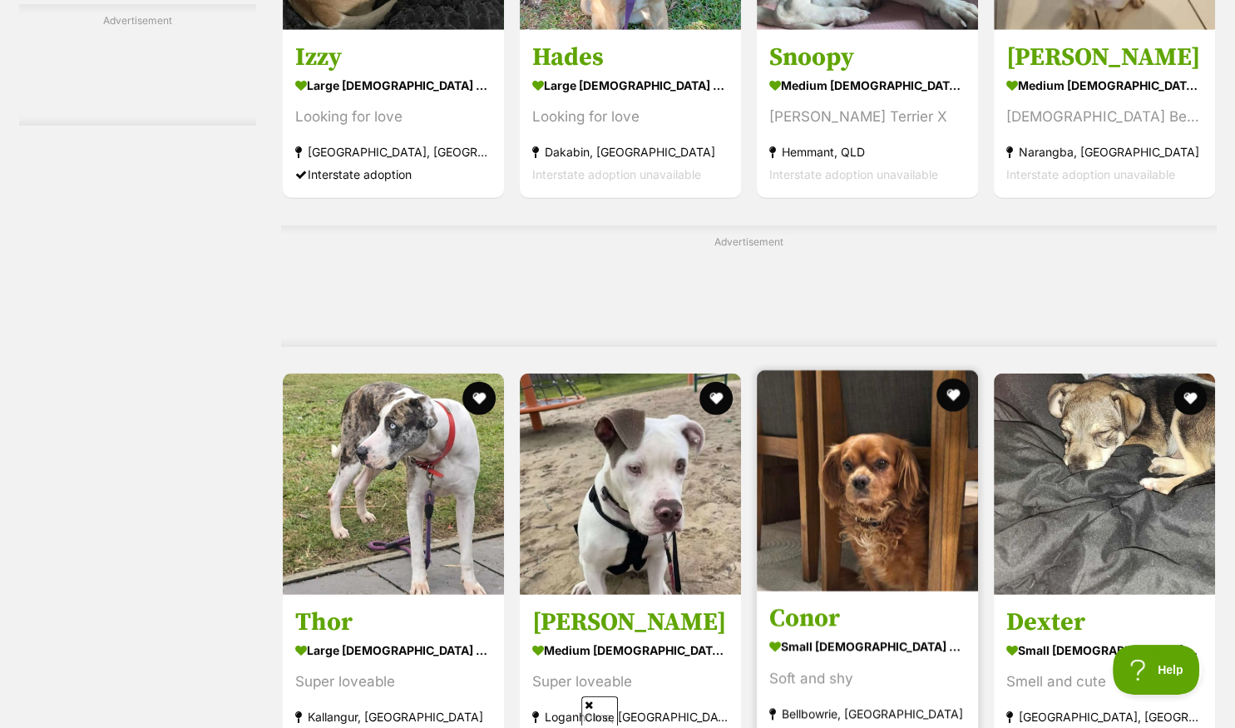
scroll to position [4567, 0]
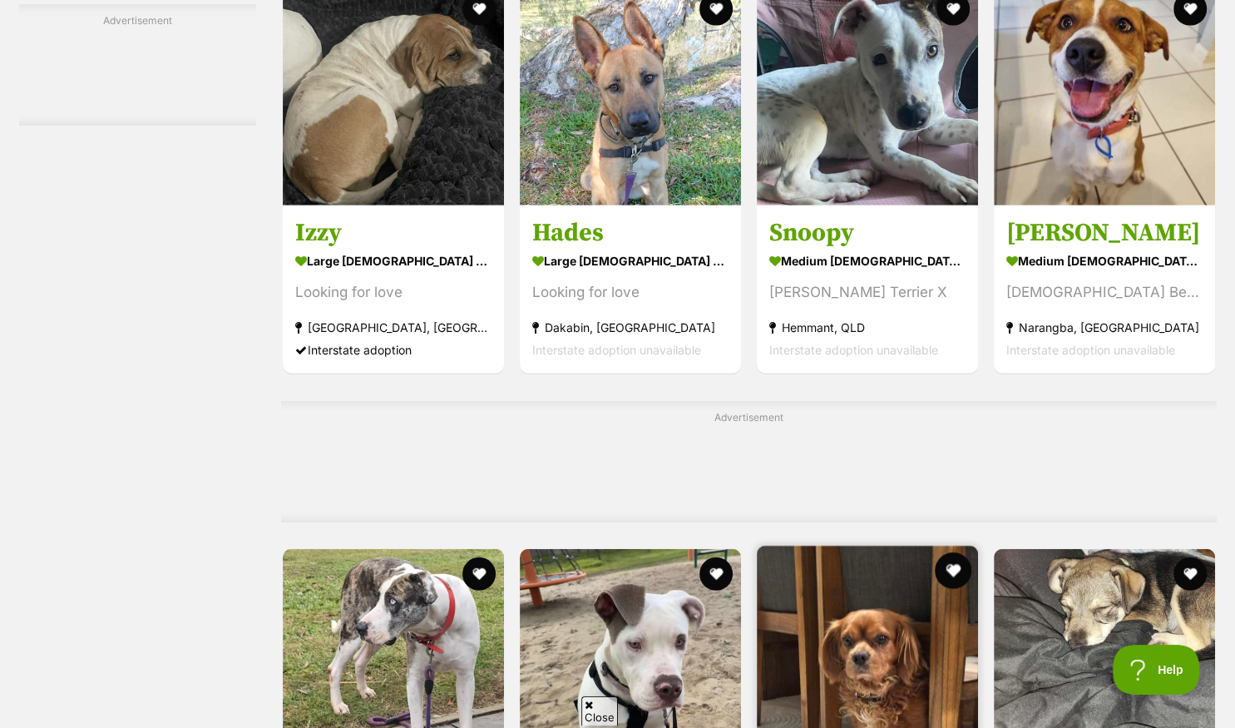
click at [947, 552] on button "favourite" at bounding box center [953, 570] width 37 height 37
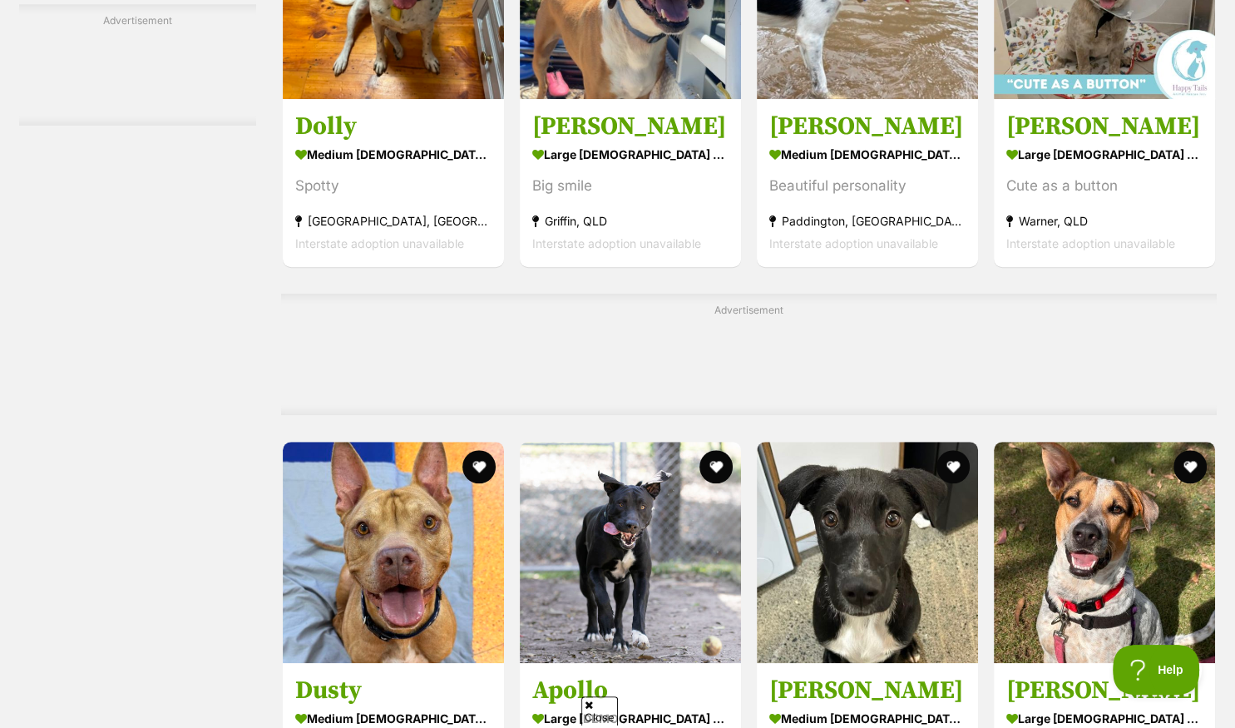
scroll to position [7202, 0]
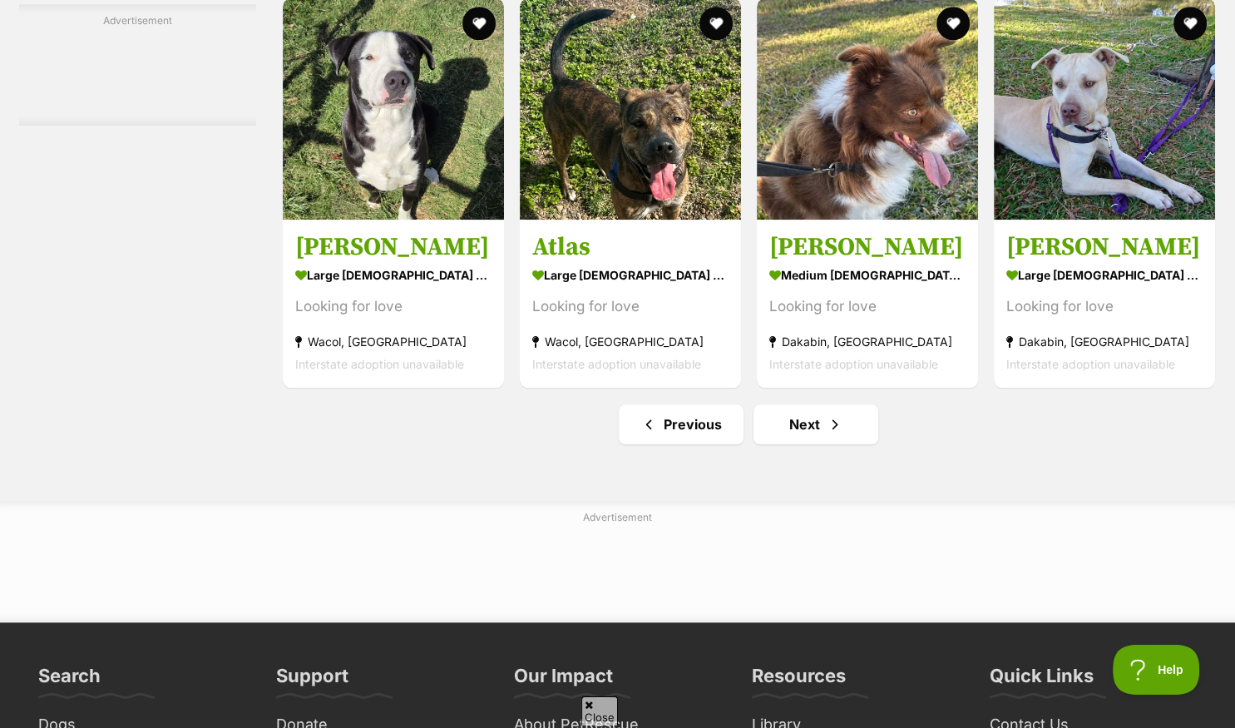
scroll to position [7728, 0]
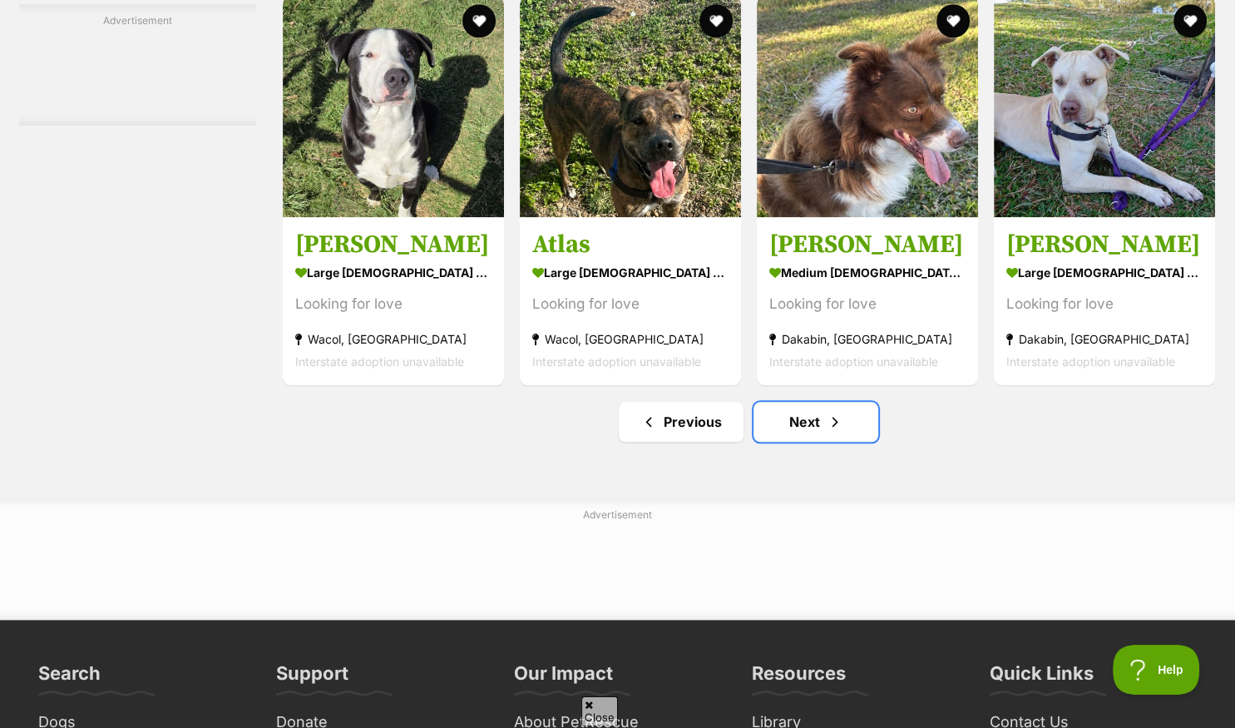
click at [807, 434] on link "Next" at bounding box center [816, 422] width 125 height 40
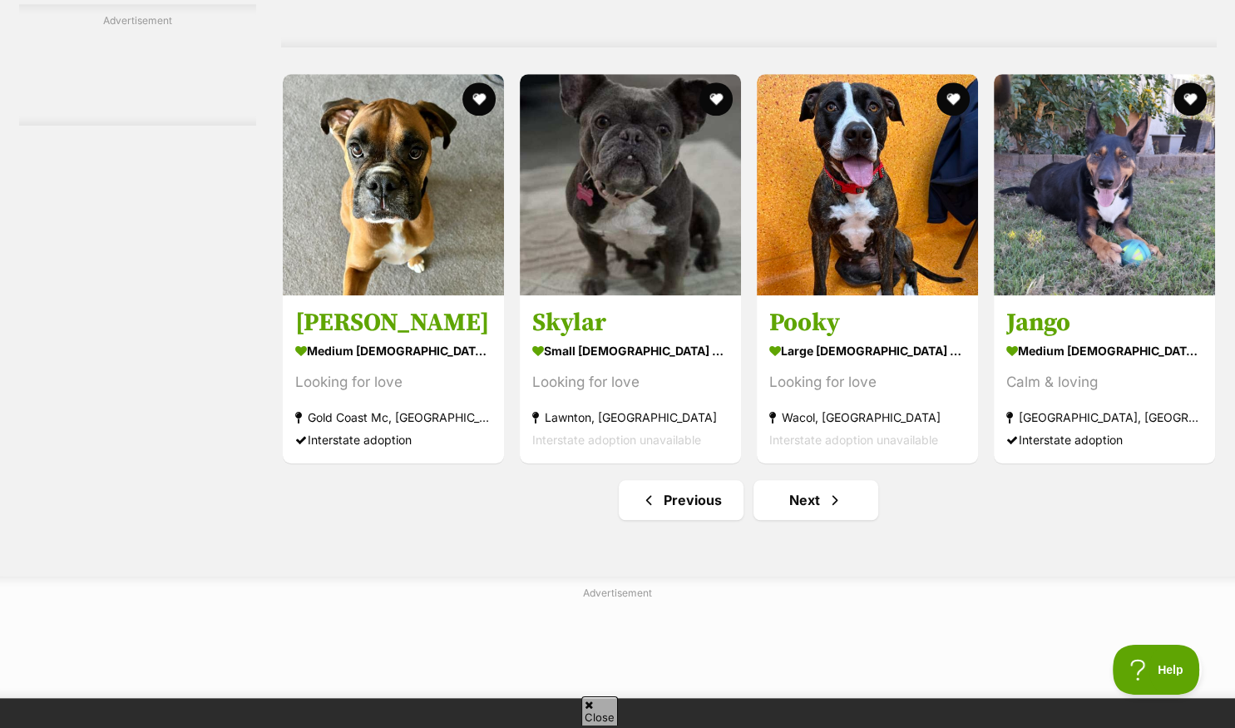
scroll to position [7568, 0]
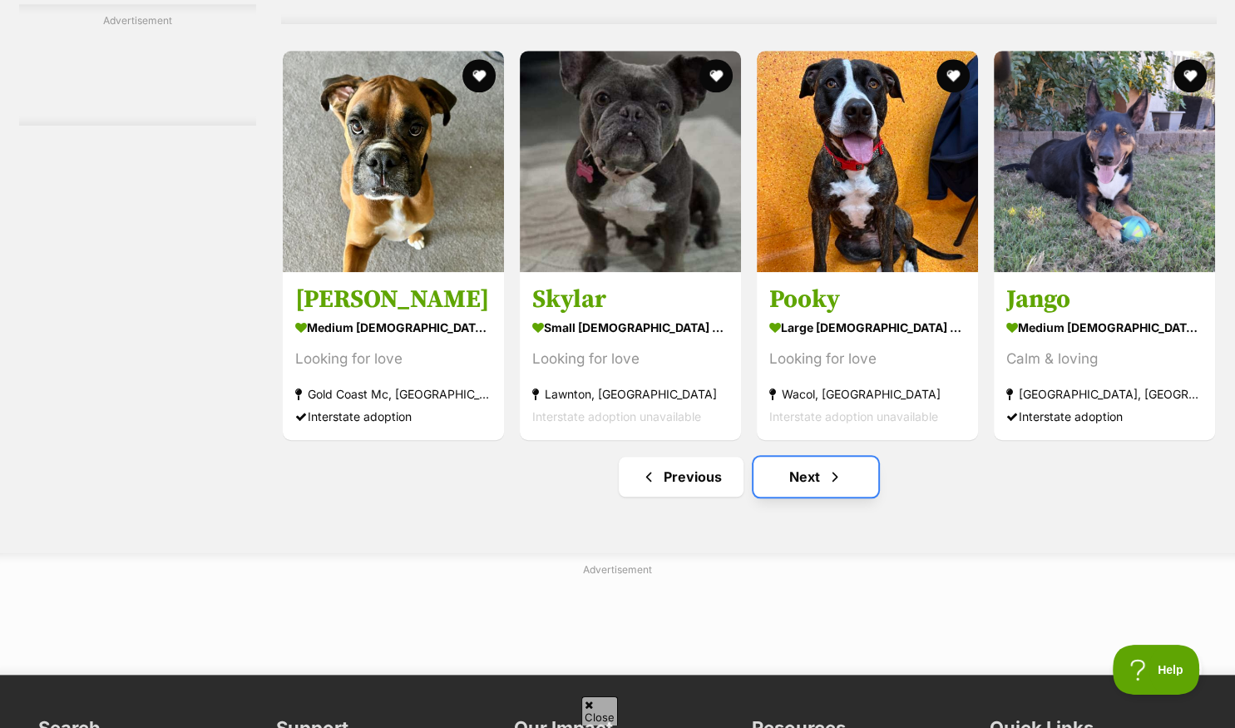
click at [807, 484] on link "Next" at bounding box center [816, 477] width 125 height 40
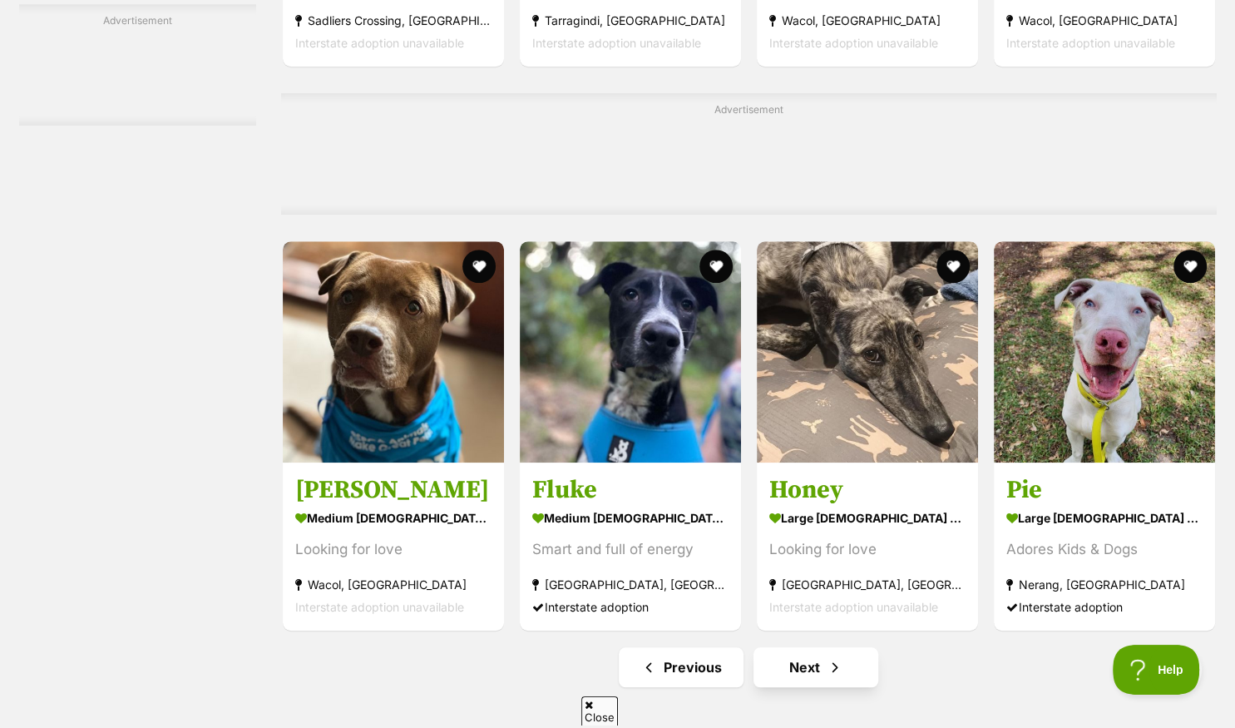
scroll to position [7553, 0]
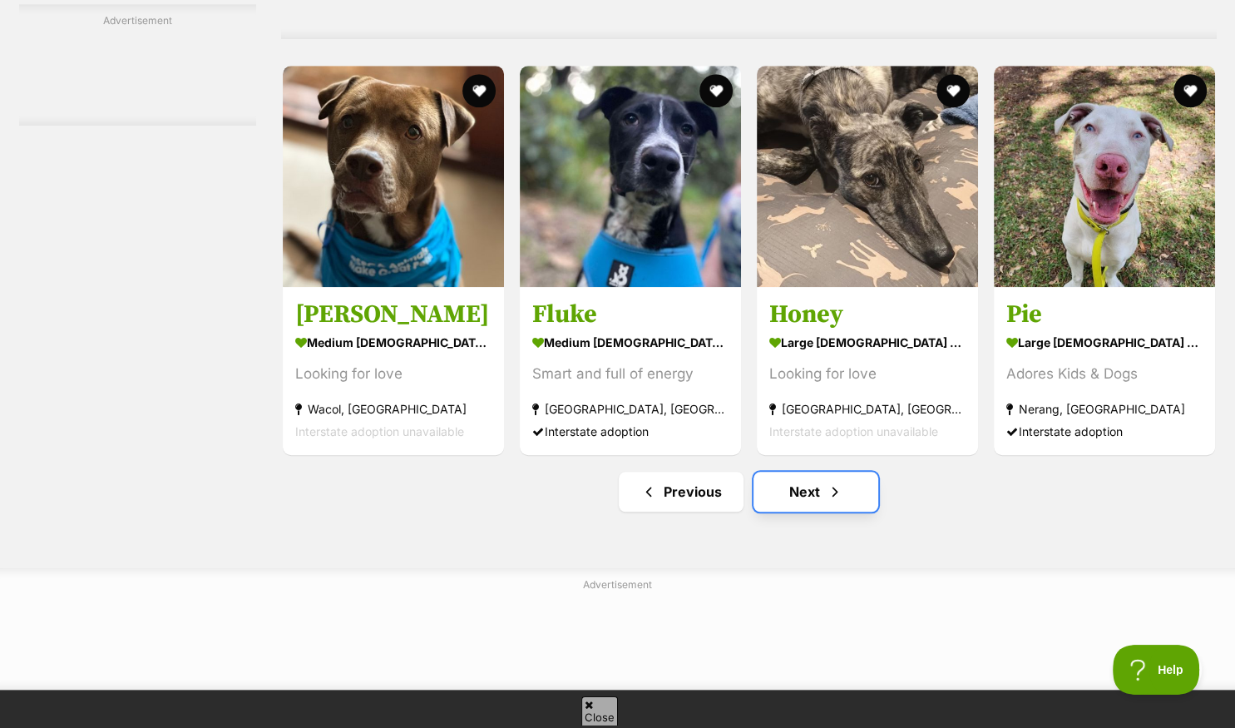
click at [790, 496] on link "Next" at bounding box center [816, 492] width 125 height 40
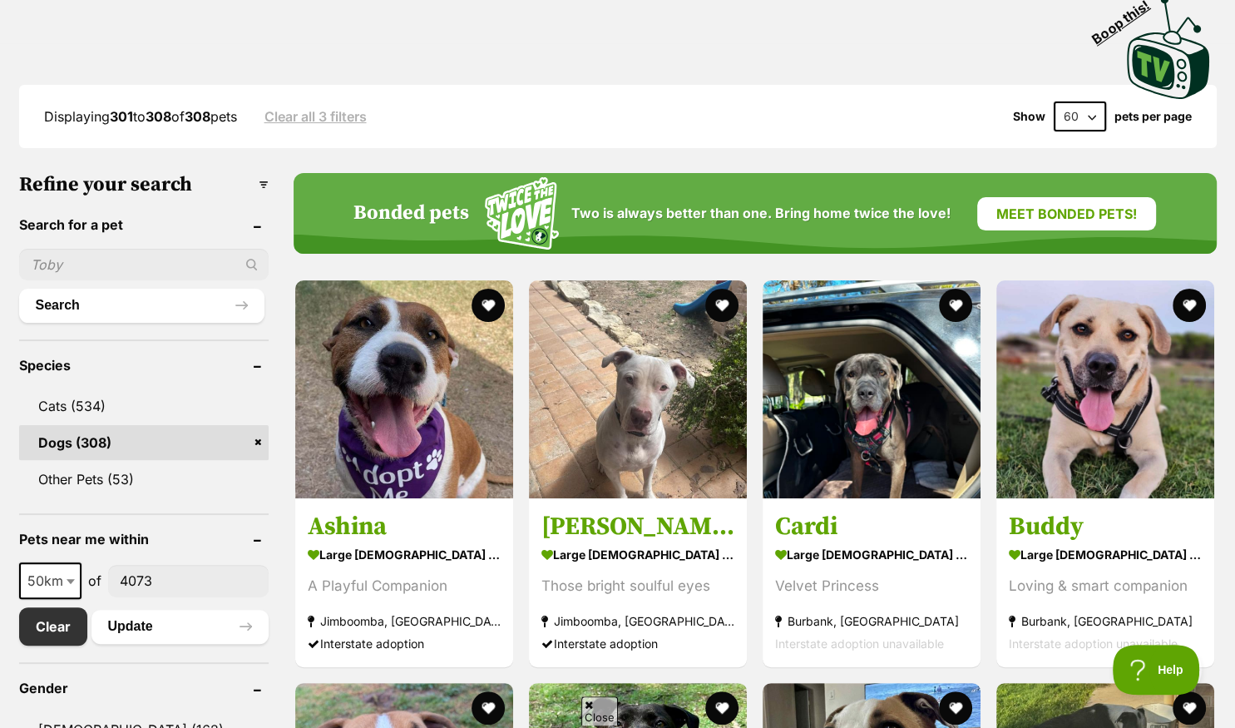
scroll to position [175, 0]
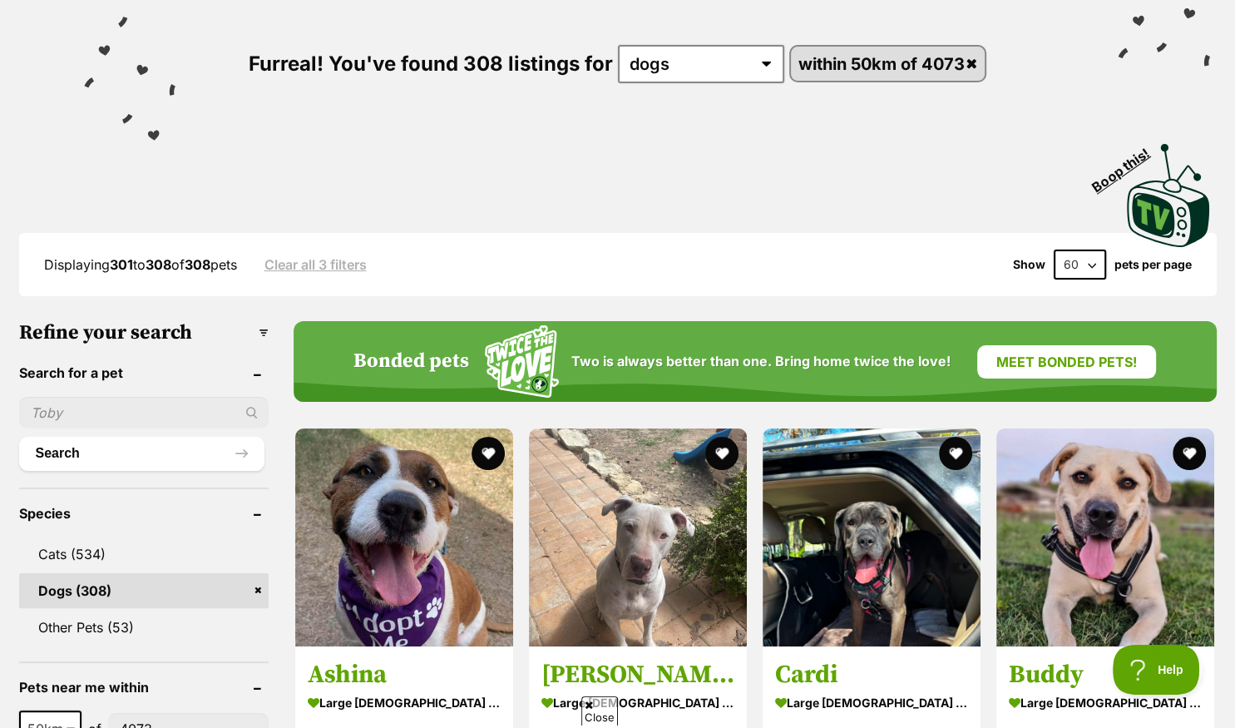
click at [379, 97] on div "Furreal! You've found 308 listings for any type of pet cats dogs other pets wit…" at bounding box center [617, 36] width 1185 height 186
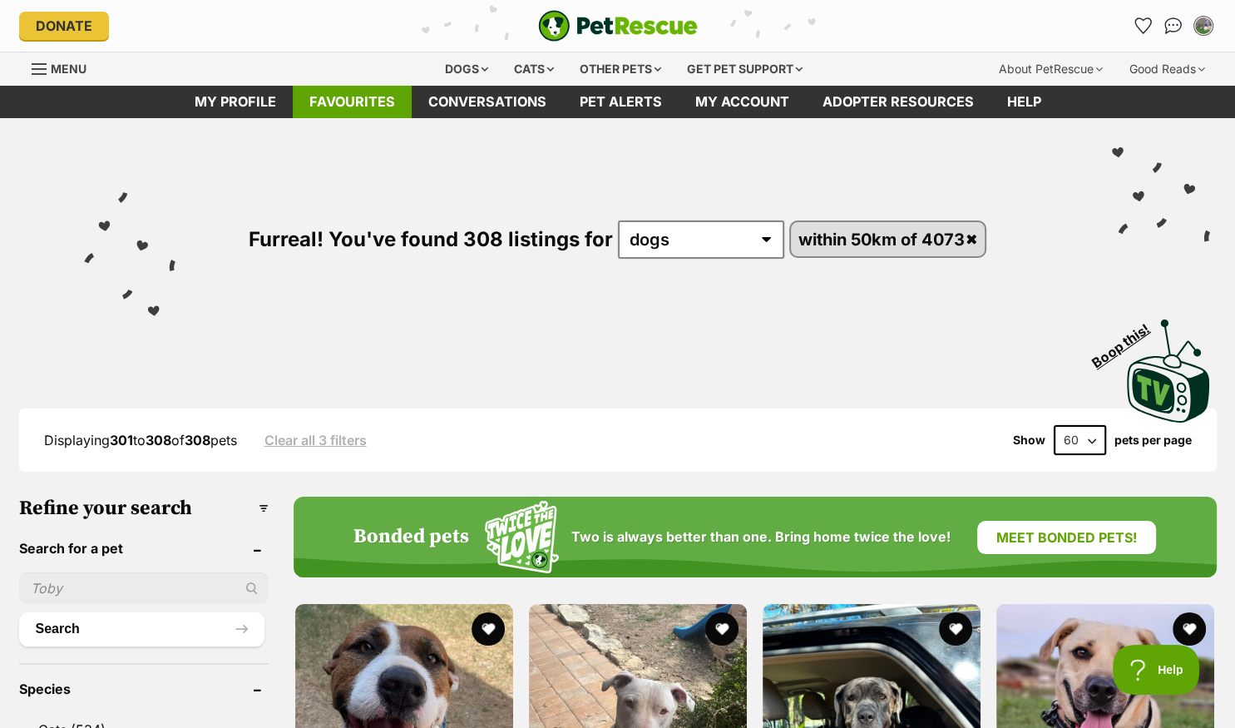
click at [331, 101] on link "Favourites" at bounding box center [352, 102] width 119 height 32
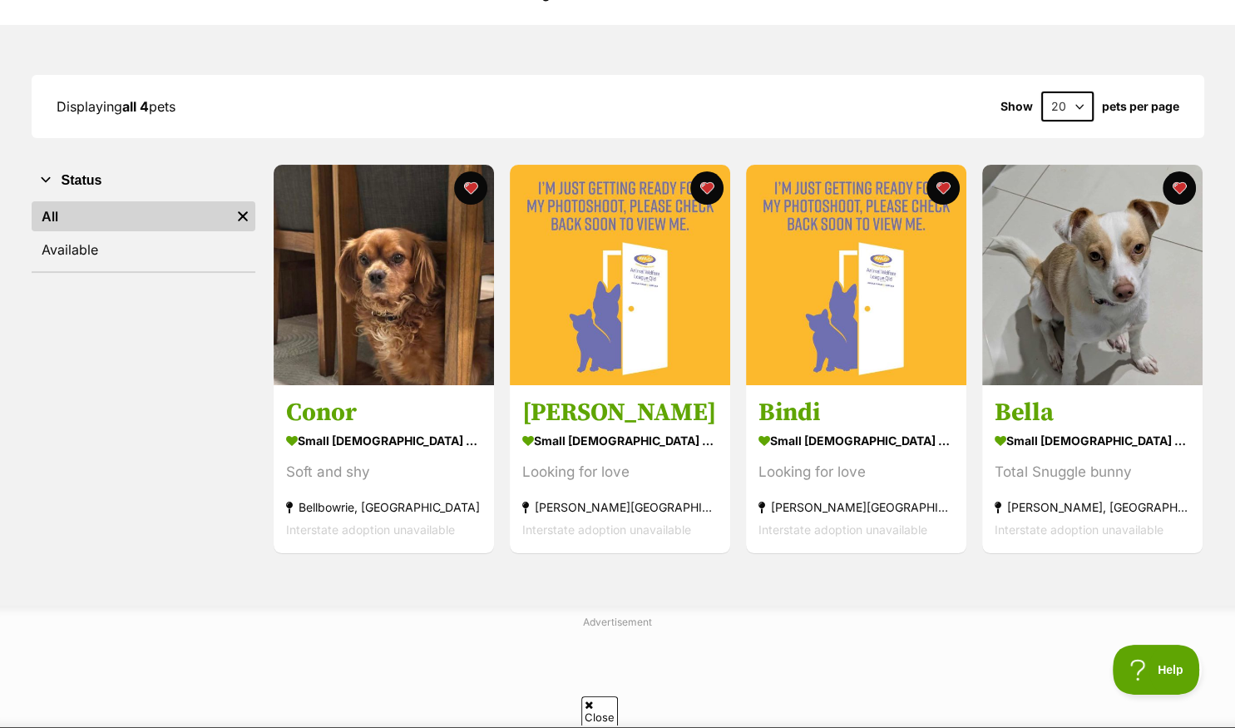
scroll to position [263, 0]
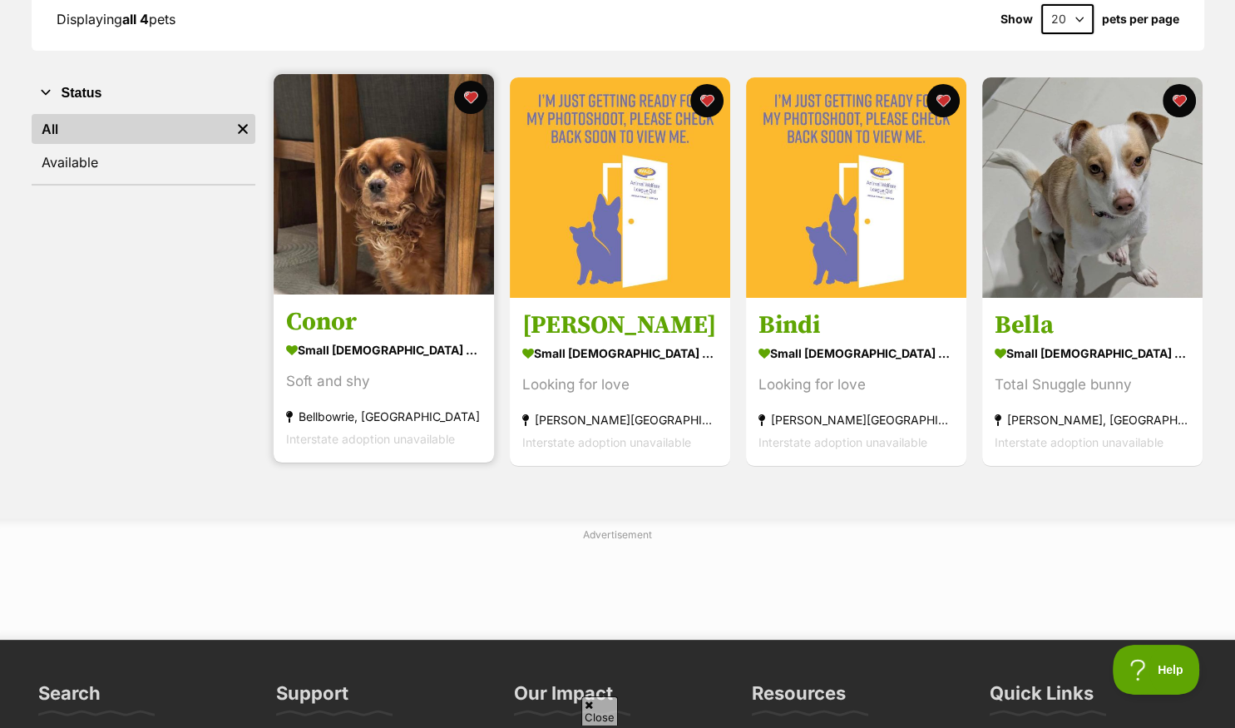
click at [324, 274] on img at bounding box center [384, 184] width 220 height 220
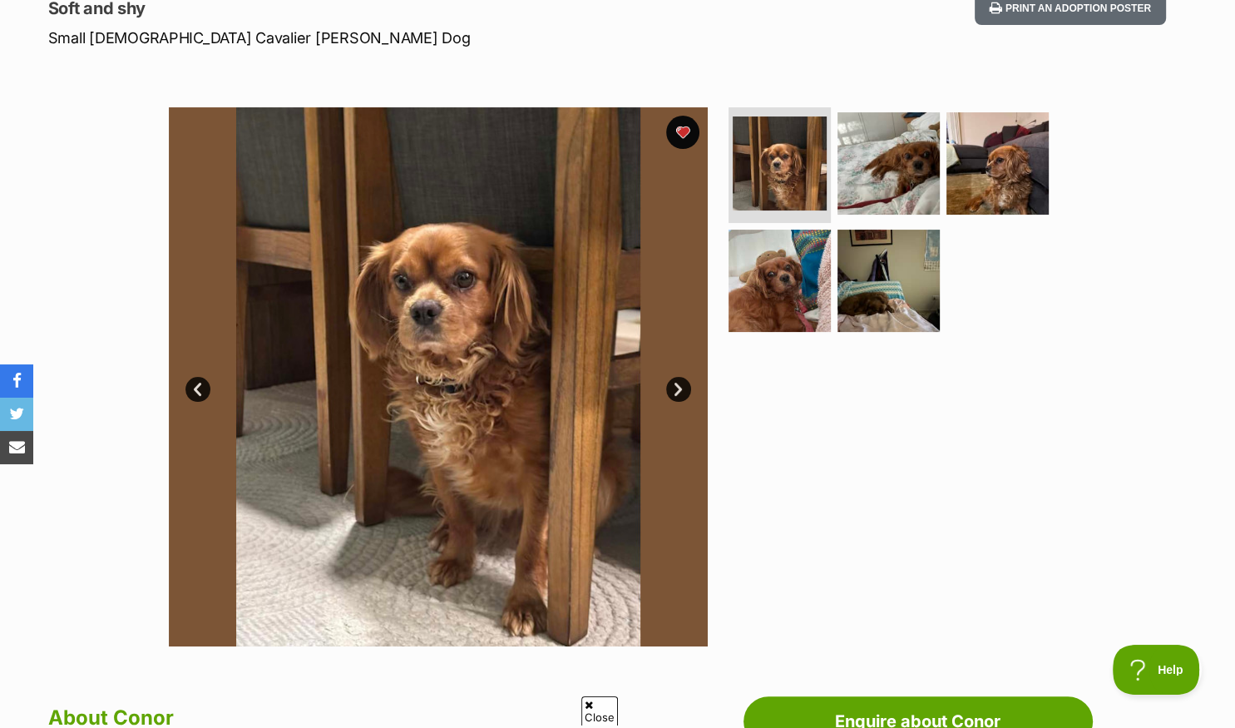
scroll to position [263, 0]
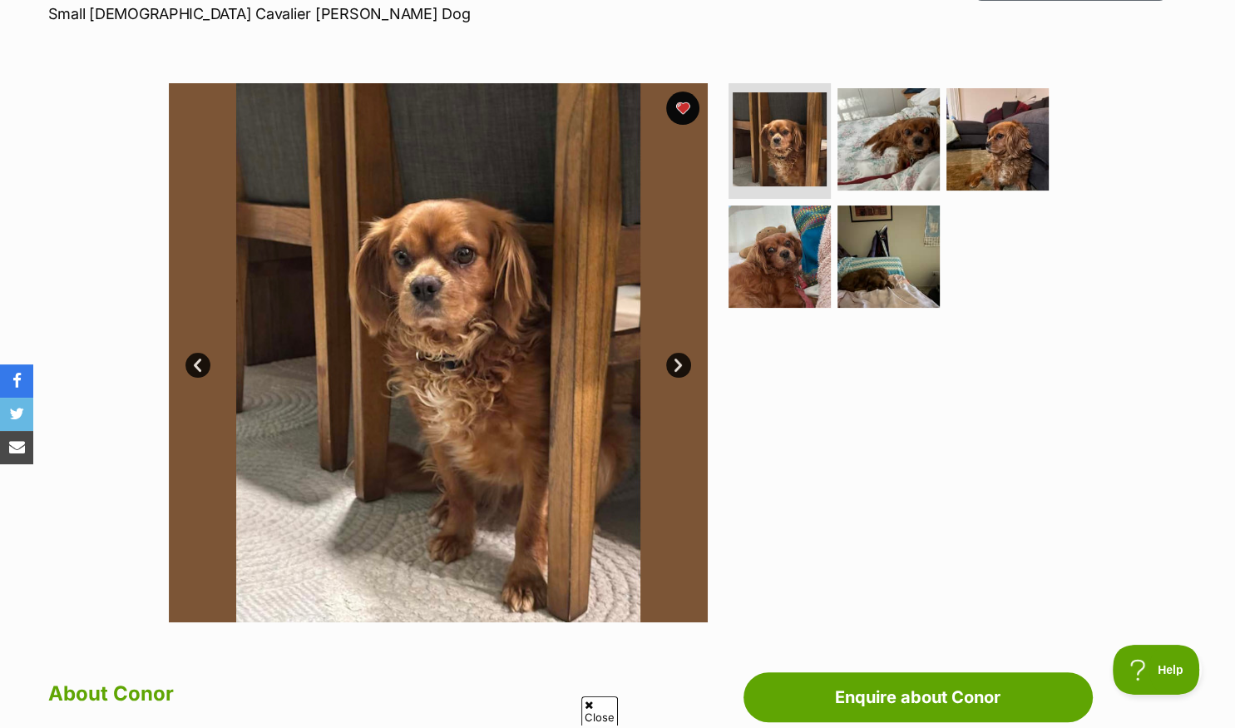
click at [677, 362] on link "Next" at bounding box center [678, 365] width 25 height 25
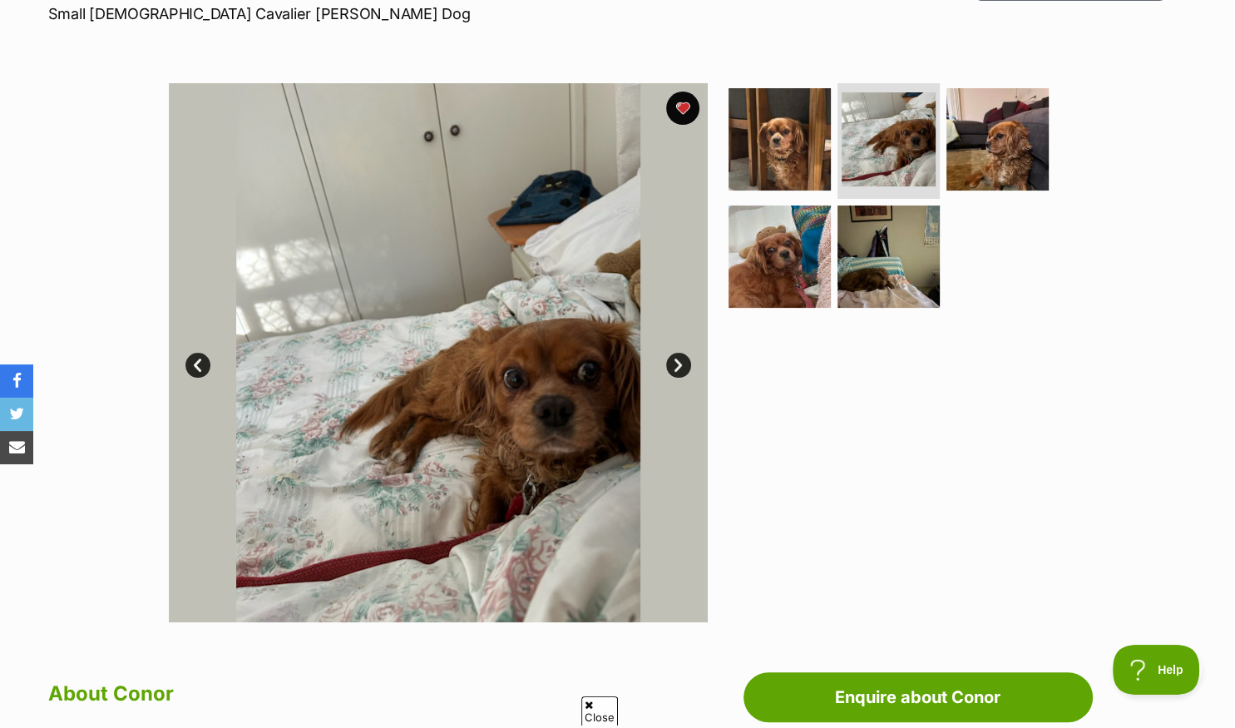
click at [677, 362] on link "Next" at bounding box center [678, 365] width 25 height 25
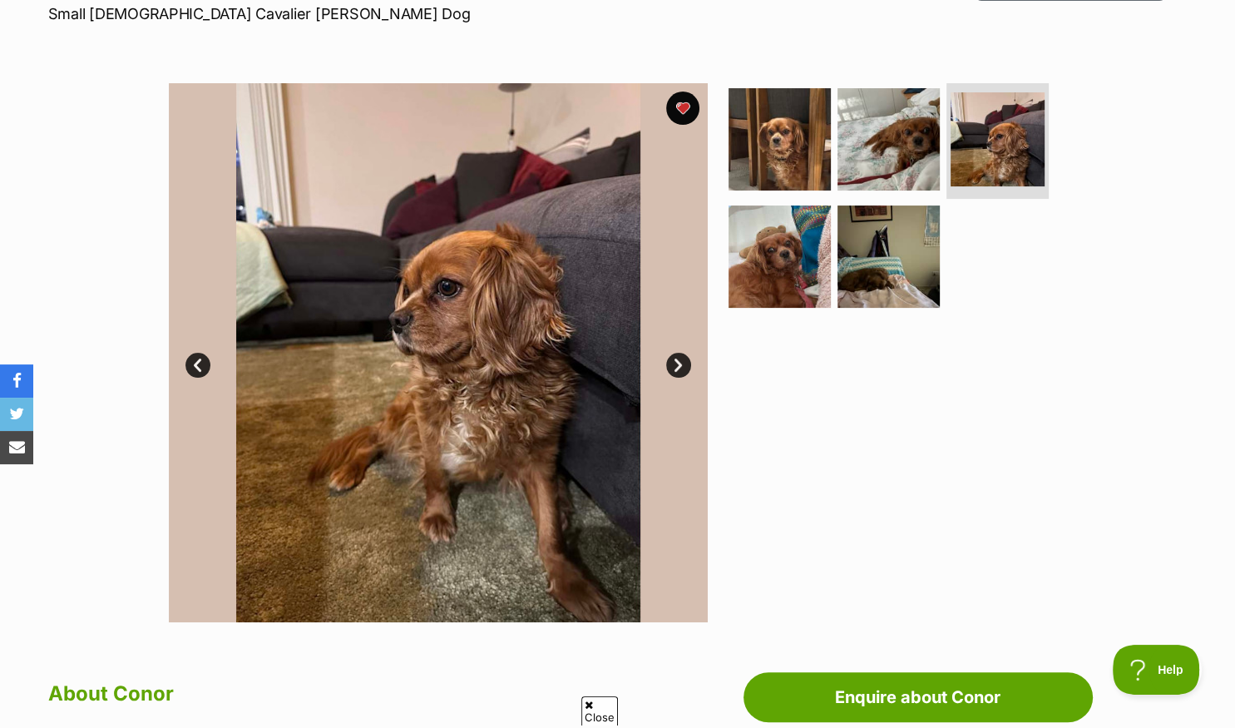
click at [677, 362] on link "Next" at bounding box center [678, 365] width 25 height 25
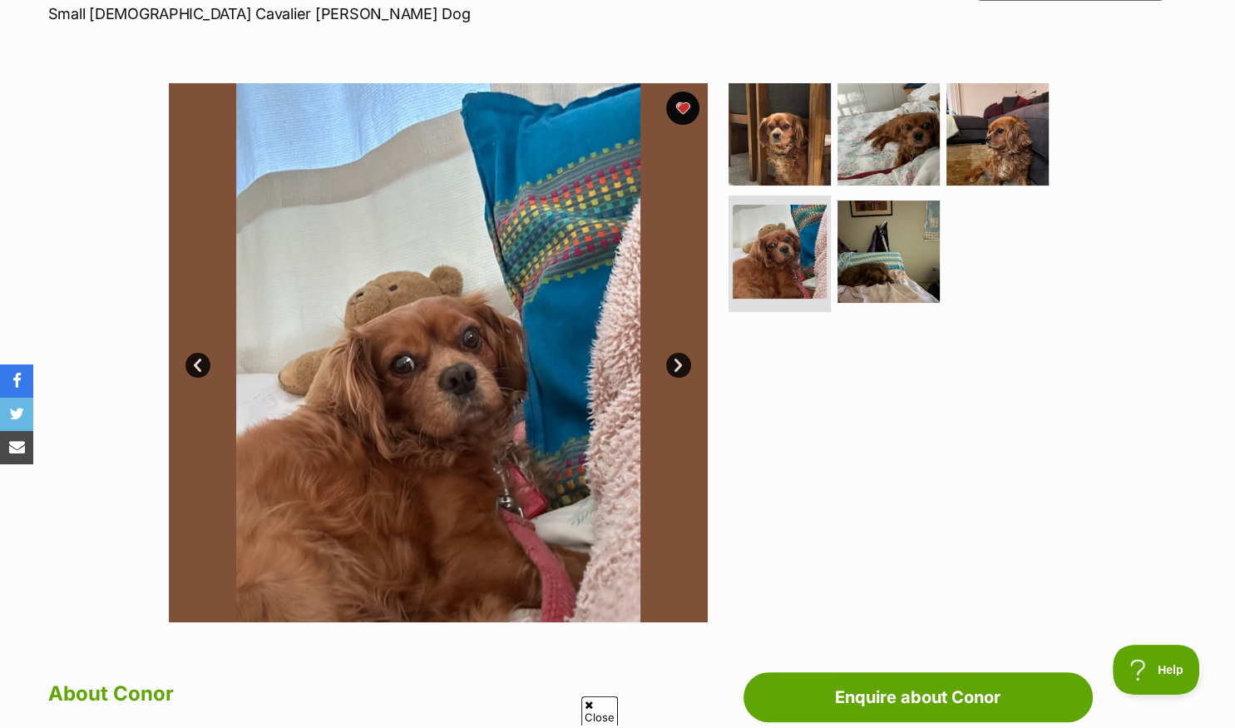
click at [677, 362] on link "Next" at bounding box center [678, 365] width 25 height 25
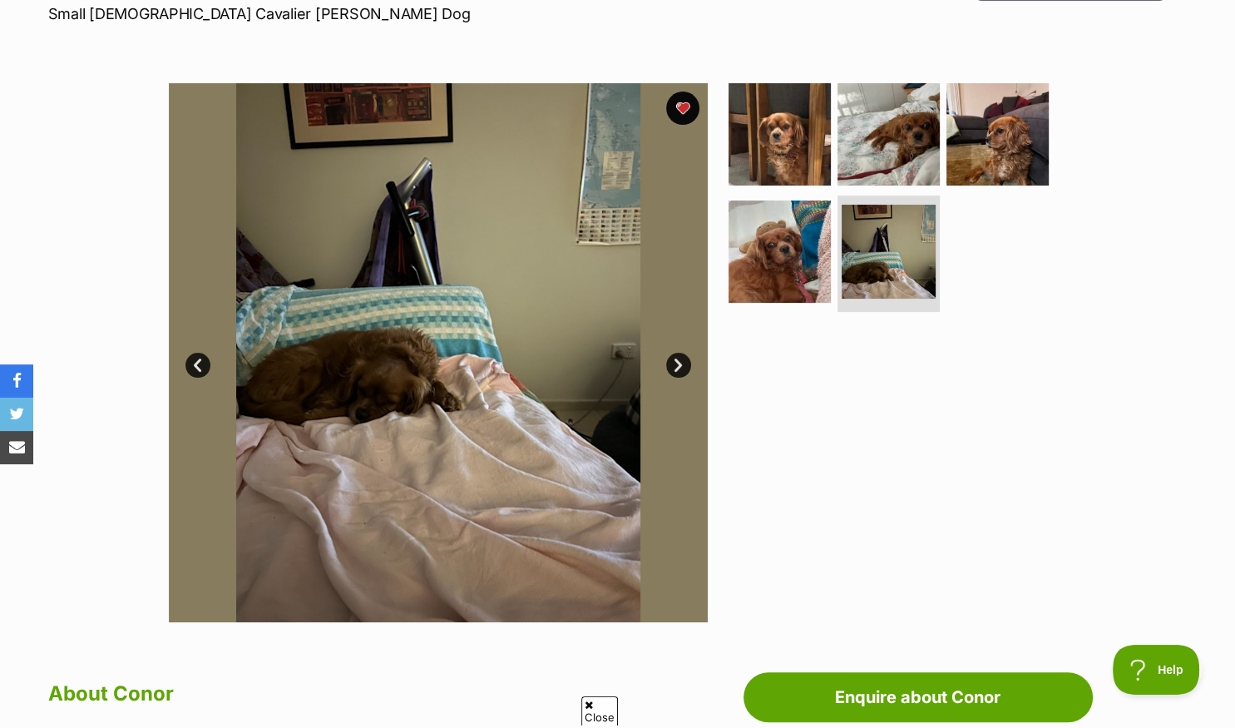
click at [677, 362] on link "Next" at bounding box center [678, 365] width 25 height 25
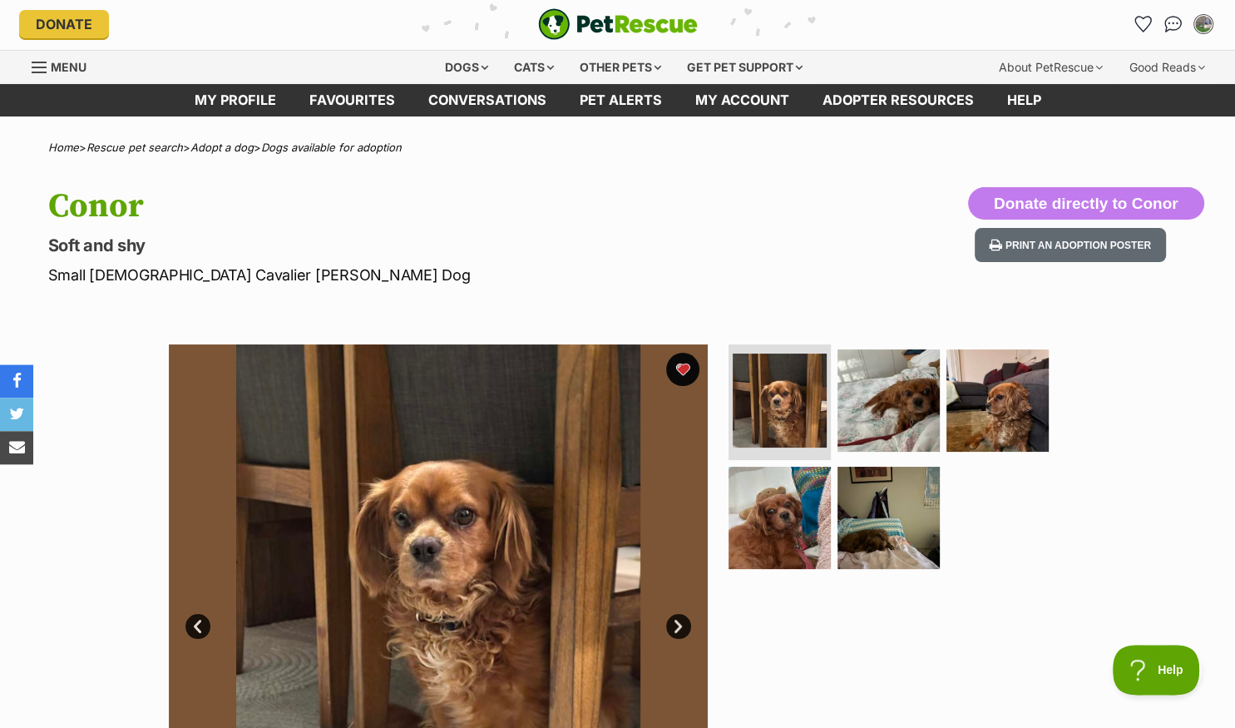
scroll to position [0, 0]
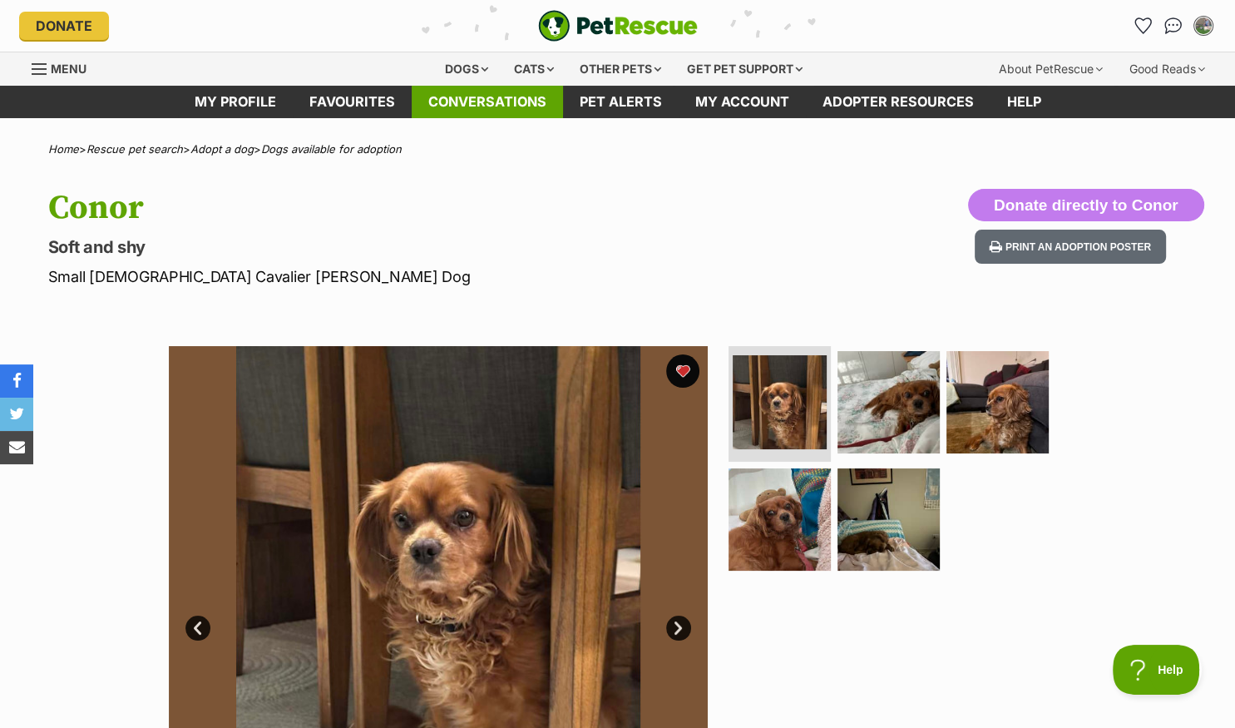
click at [474, 100] on link "Conversations" at bounding box center [487, 102] width 151 height 32
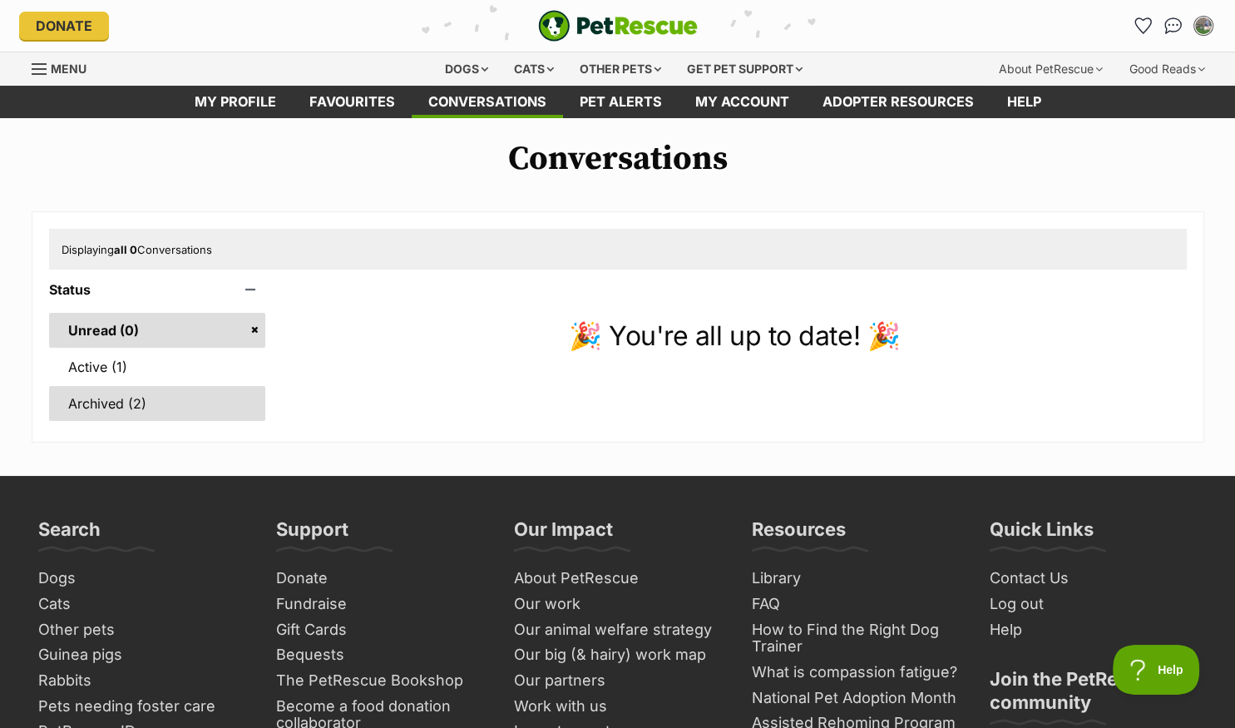
click at [113, 399] on link "Archived (2)" at bounding box center [157, 403] width 217 height 35
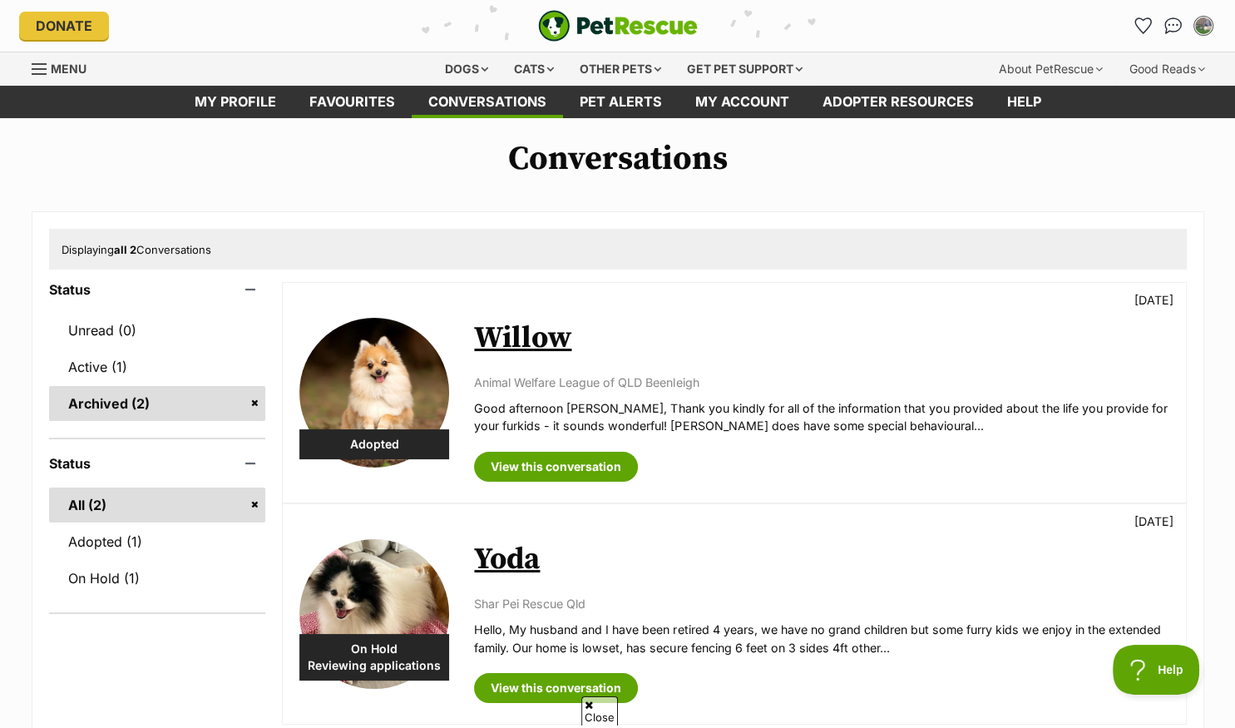
scroll to position [175, 0]
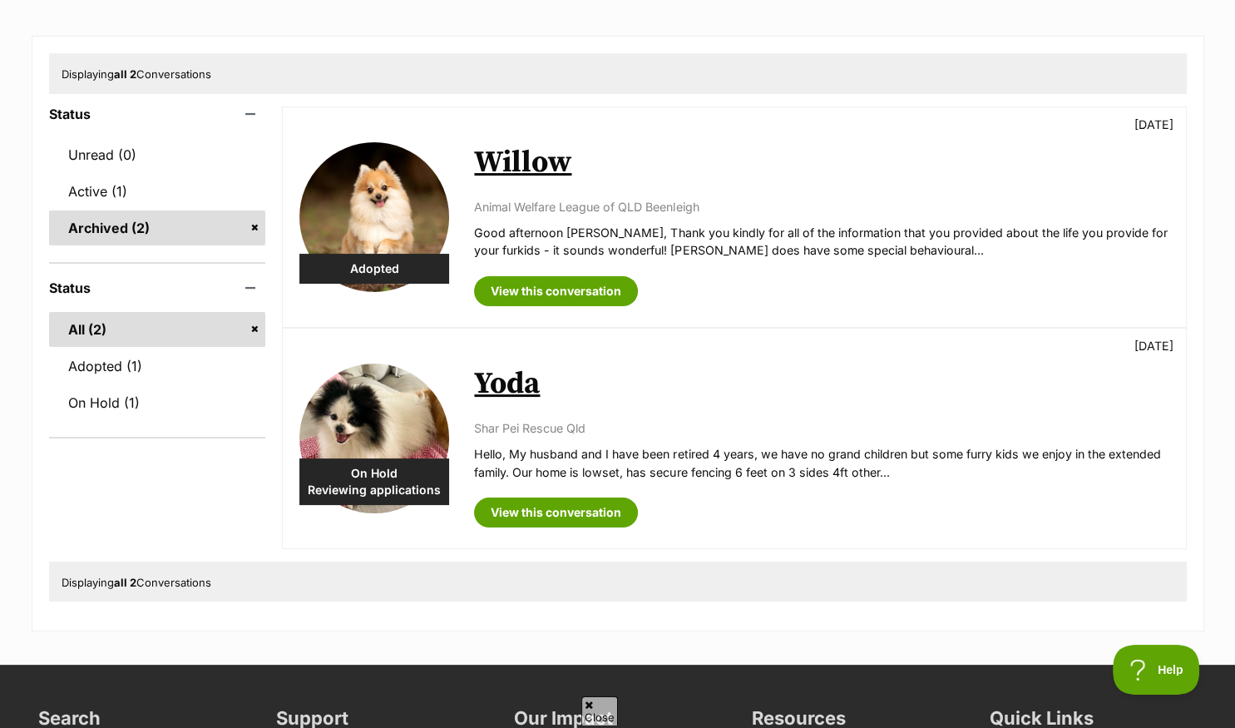
click at [510, 159] on link "Willow" at bounding box center [522, 162] width 97 height 37
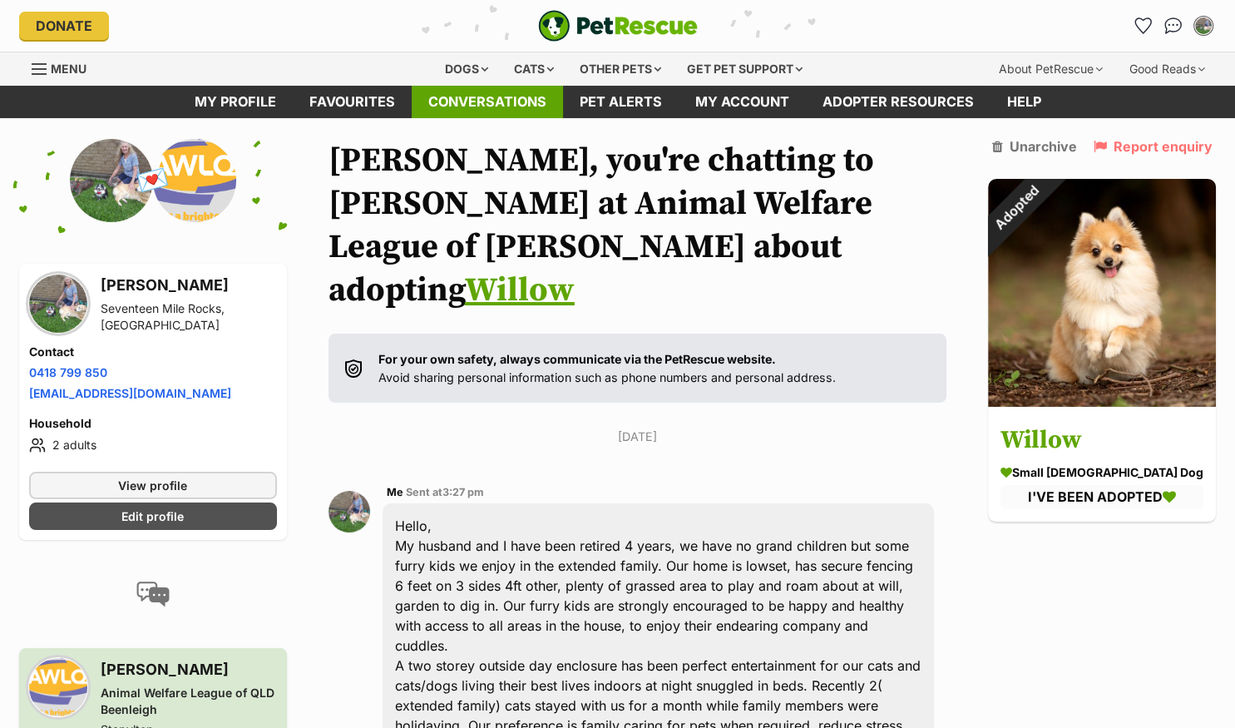
click at [477, 105] on link "Conversations" at bounding box center [487, 102] width 151 height 32
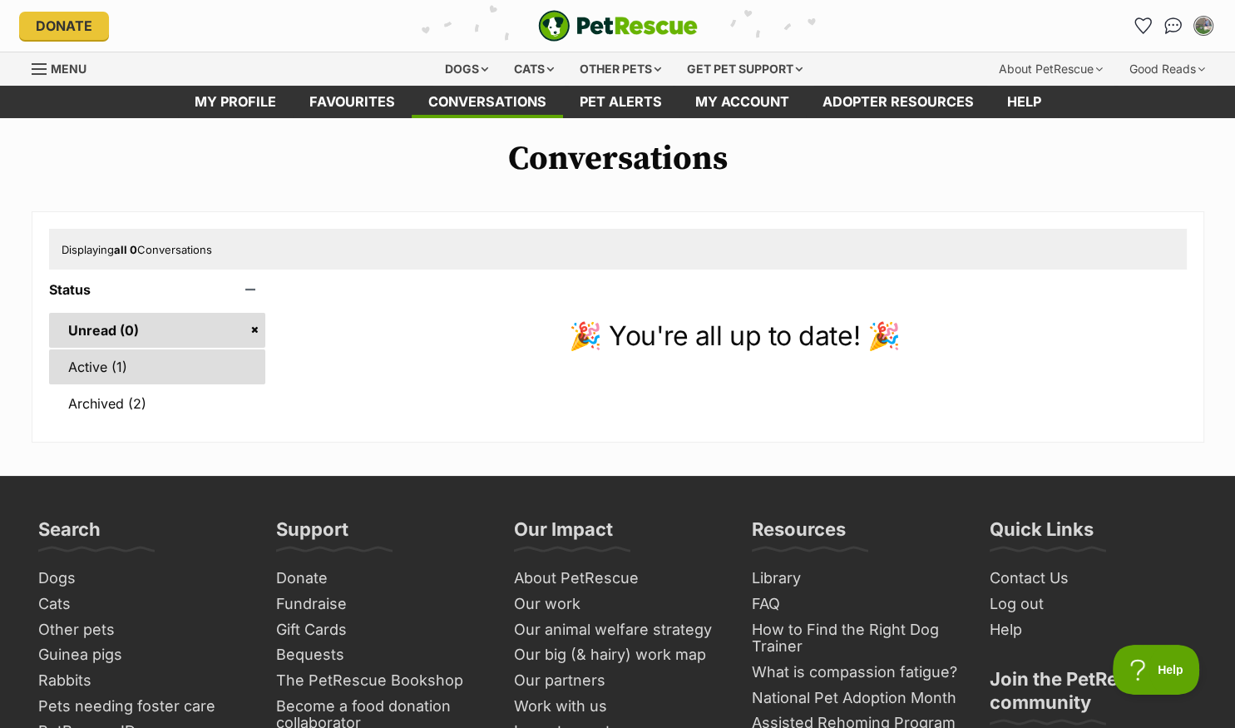
click at [96, 366] on link "Active (1)" at bounding box center [157, 366] width 217 height 35
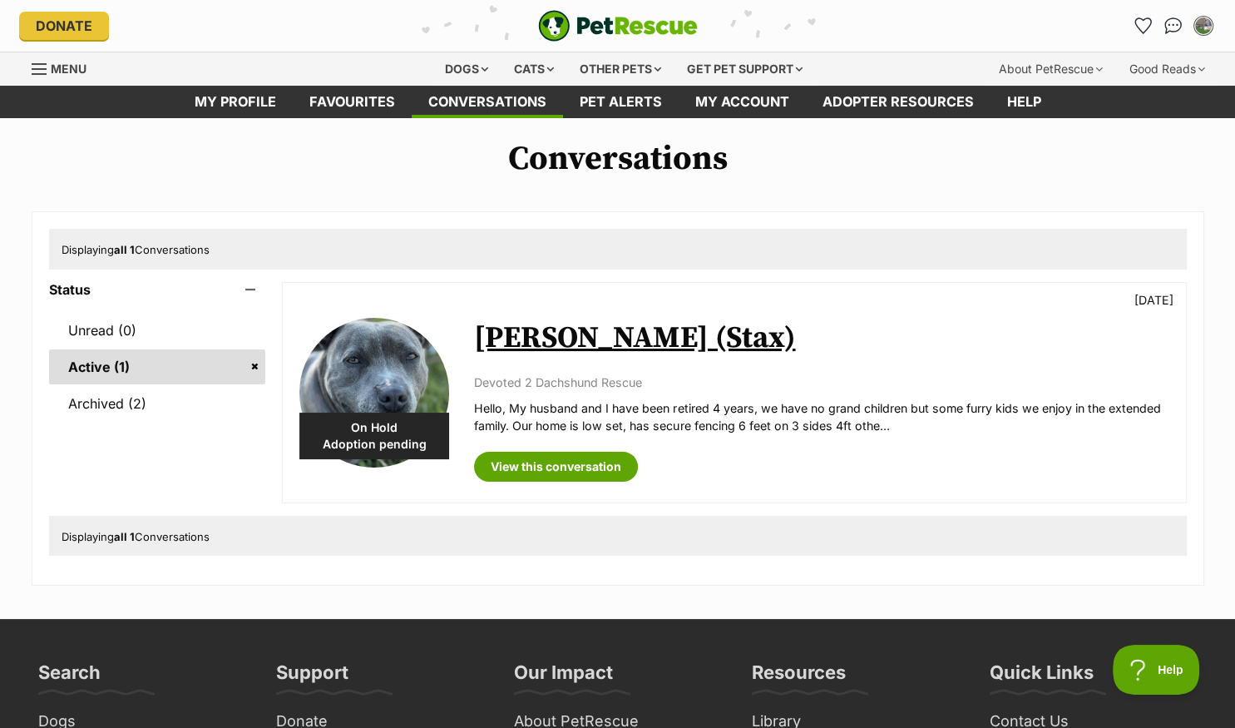
click at [400, 406] on img at bounding box center [374, 393] width 150 height 150
click at [622, 347] on link "[PERSON_NAME] (Stax)" at bounding box center [634, 337] width 321 height 37
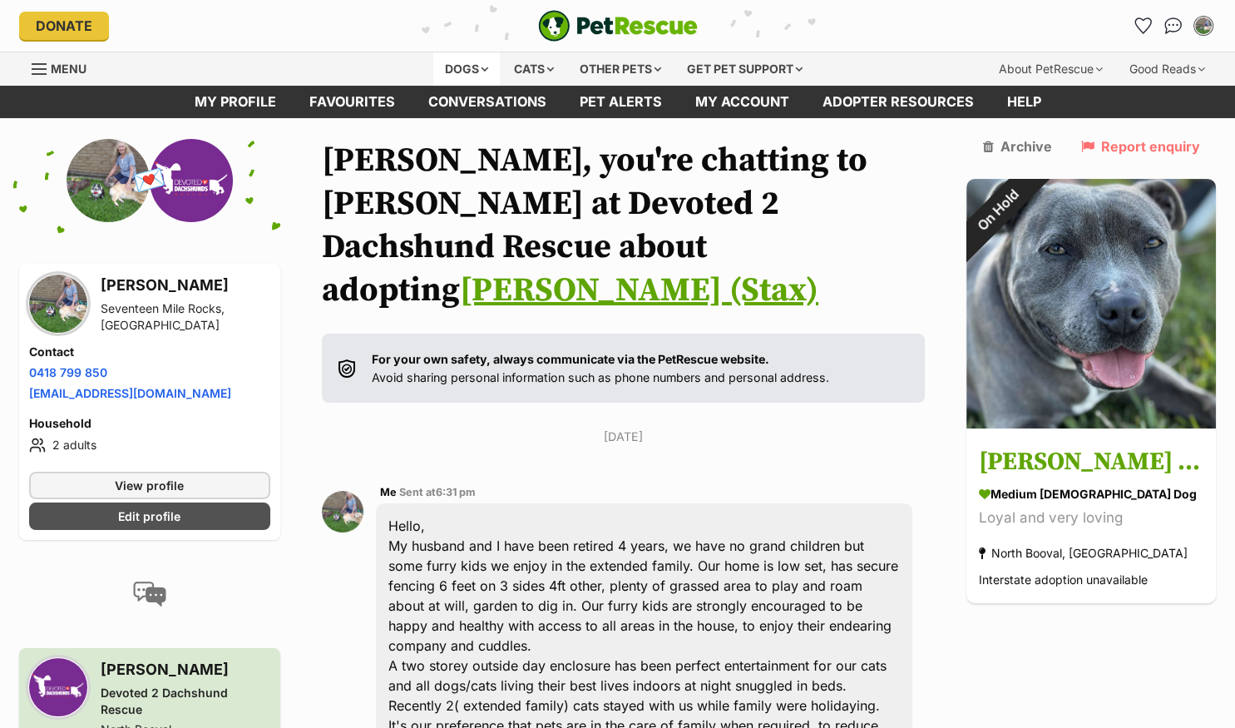
click at [467, 69] on div "Dogs" at bounding box center [466, 68] width 67 height 33
click at [329, 98] on link "Favourites" at bounding box center [352, 102] width 119 height 32
